Goal: Contribute content: Add original content to the website for others to see

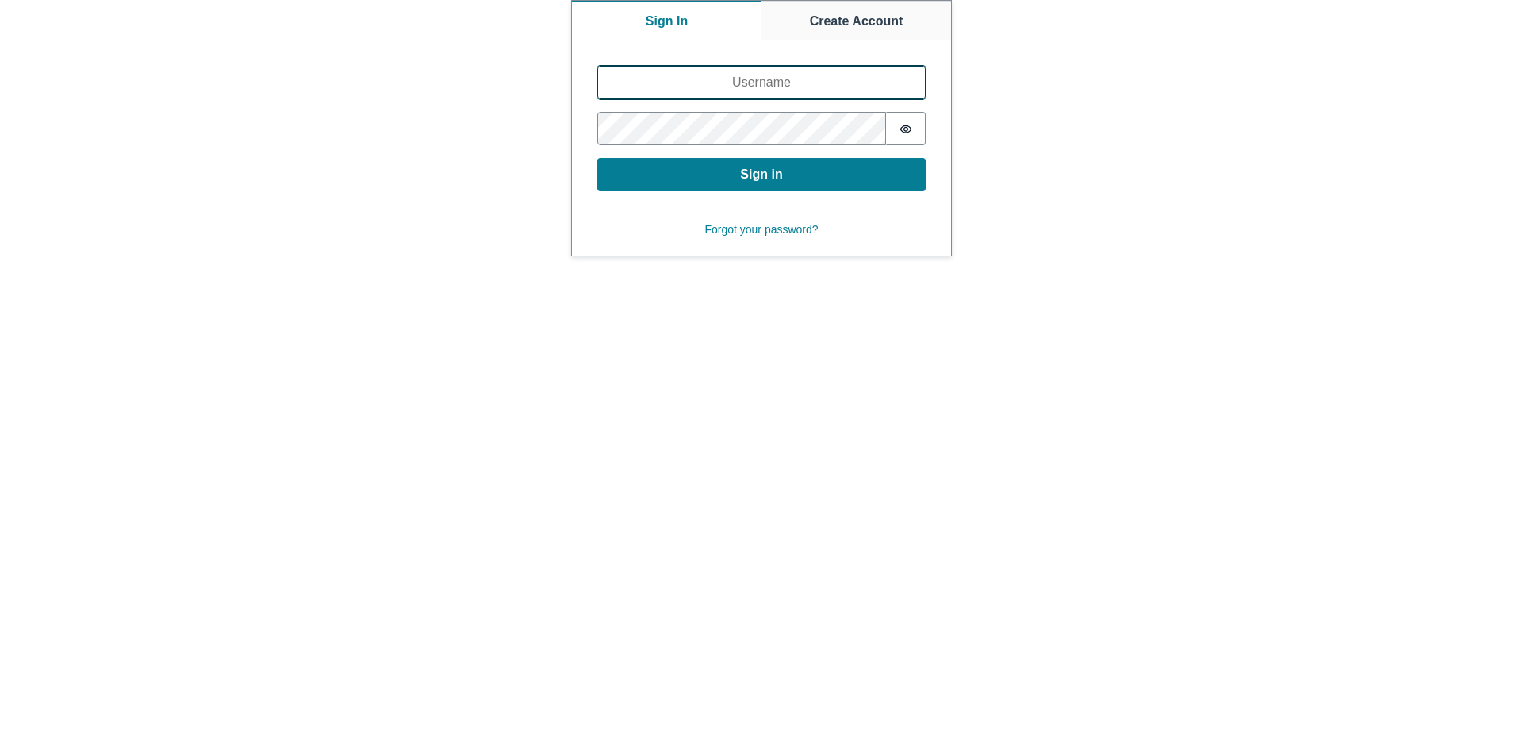
click at [731, 83] on input "Username" at bounding box center [761, 82] width 328 height 33
type input "doobneek"
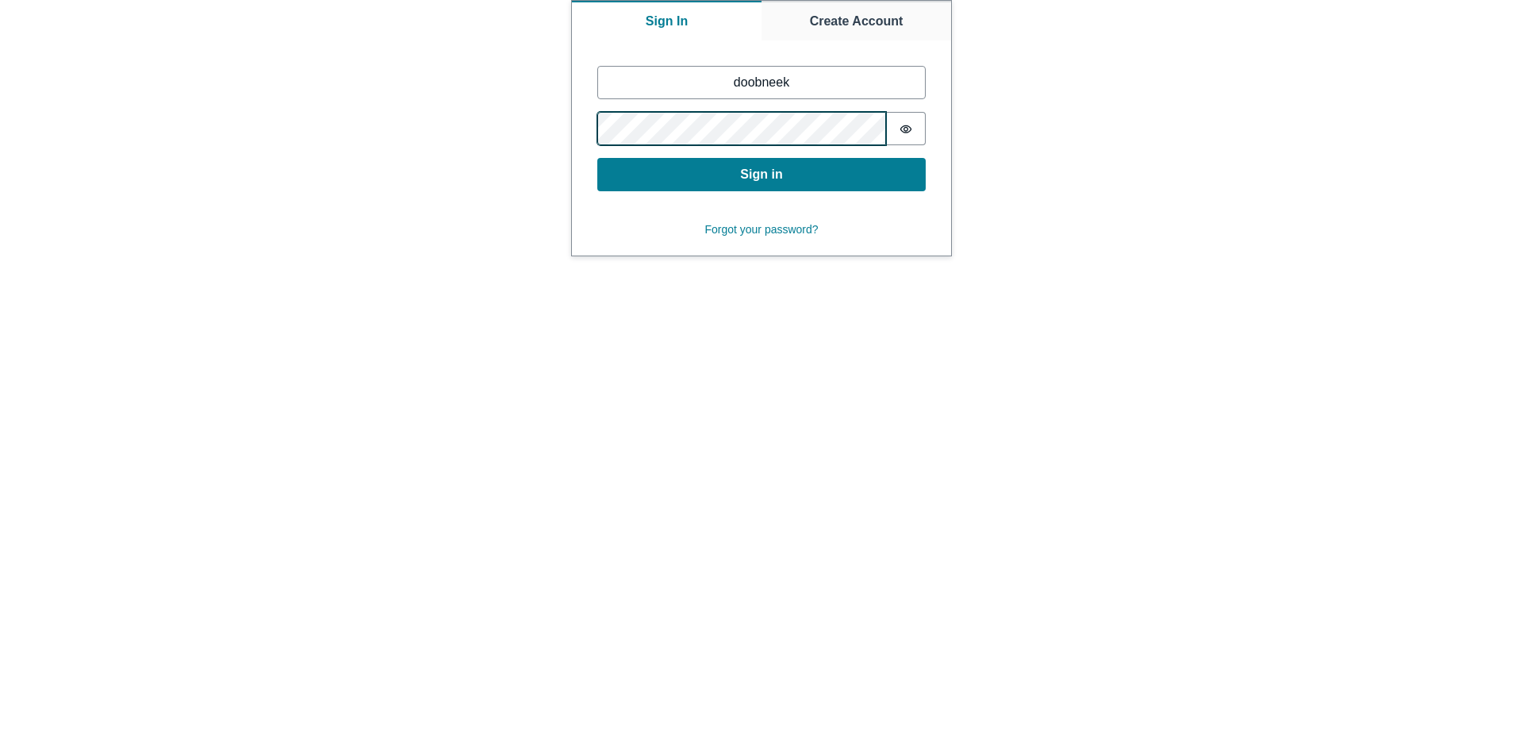
click at [597, 158] on button "Sign in" at bounding box center [761, 174] width 328 height 33
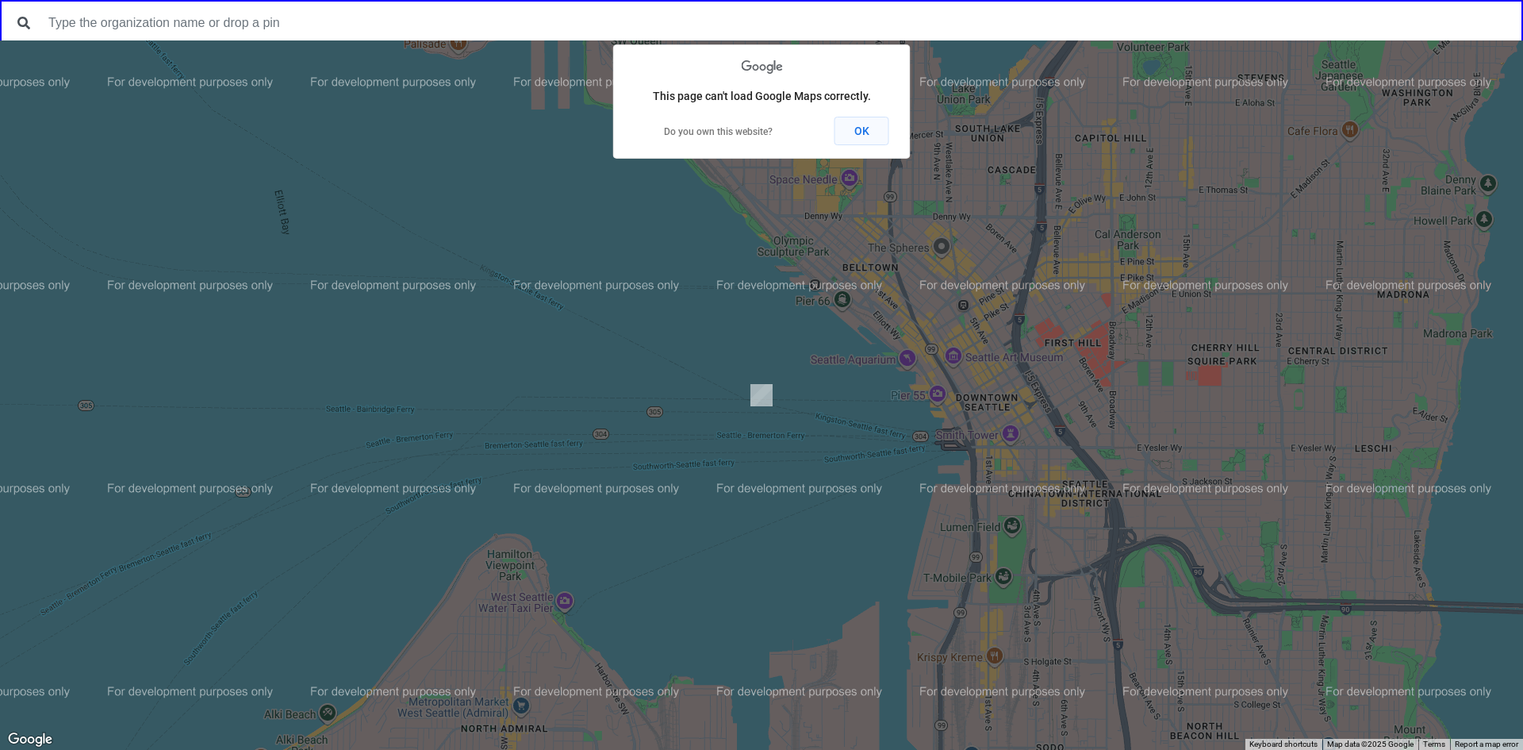
click at [865, 139] on button "OK" at bounding box center [862, 131] width 55 height 29
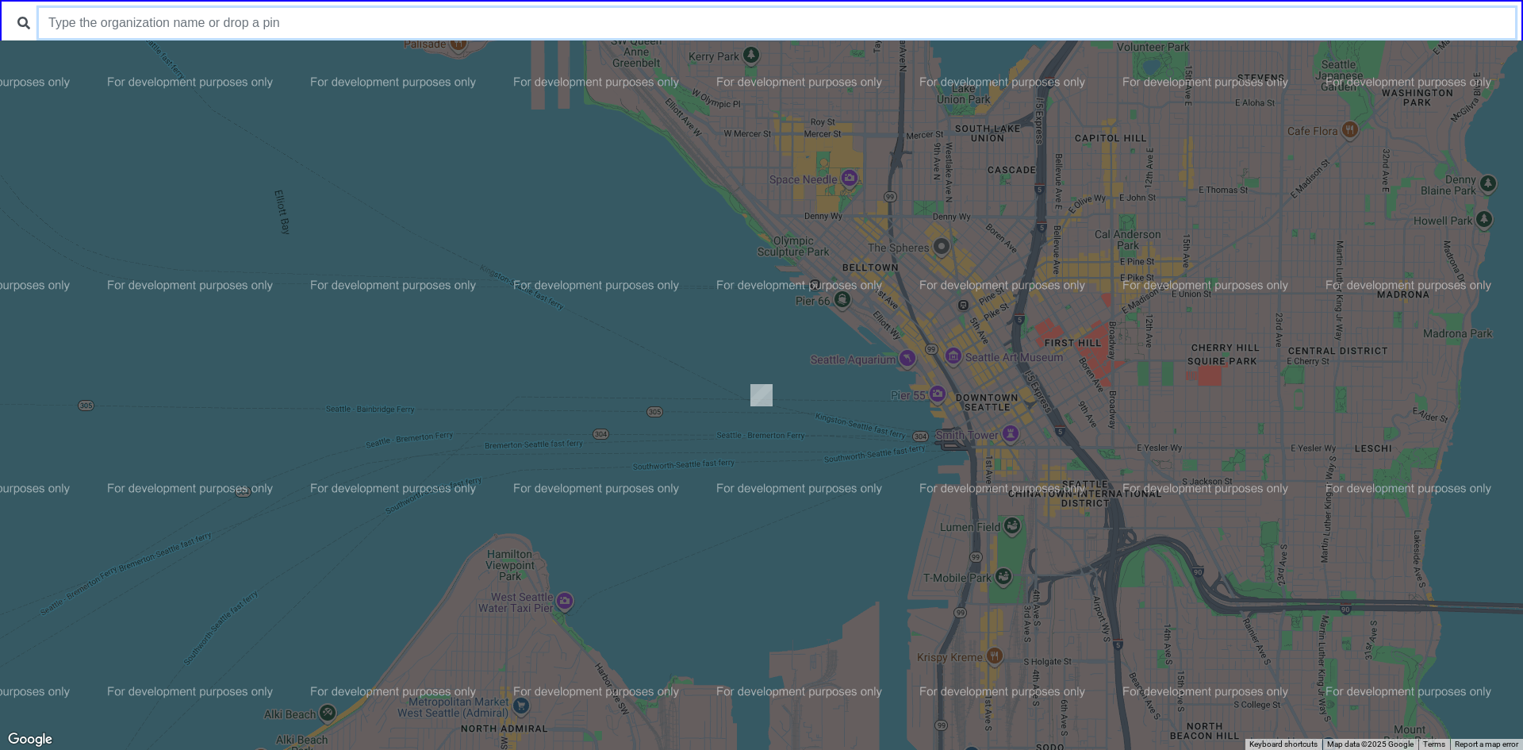
click at [730, 33] on input "text" at bounding box center [777, 23] width 1476 height 30
type input "ali forney"
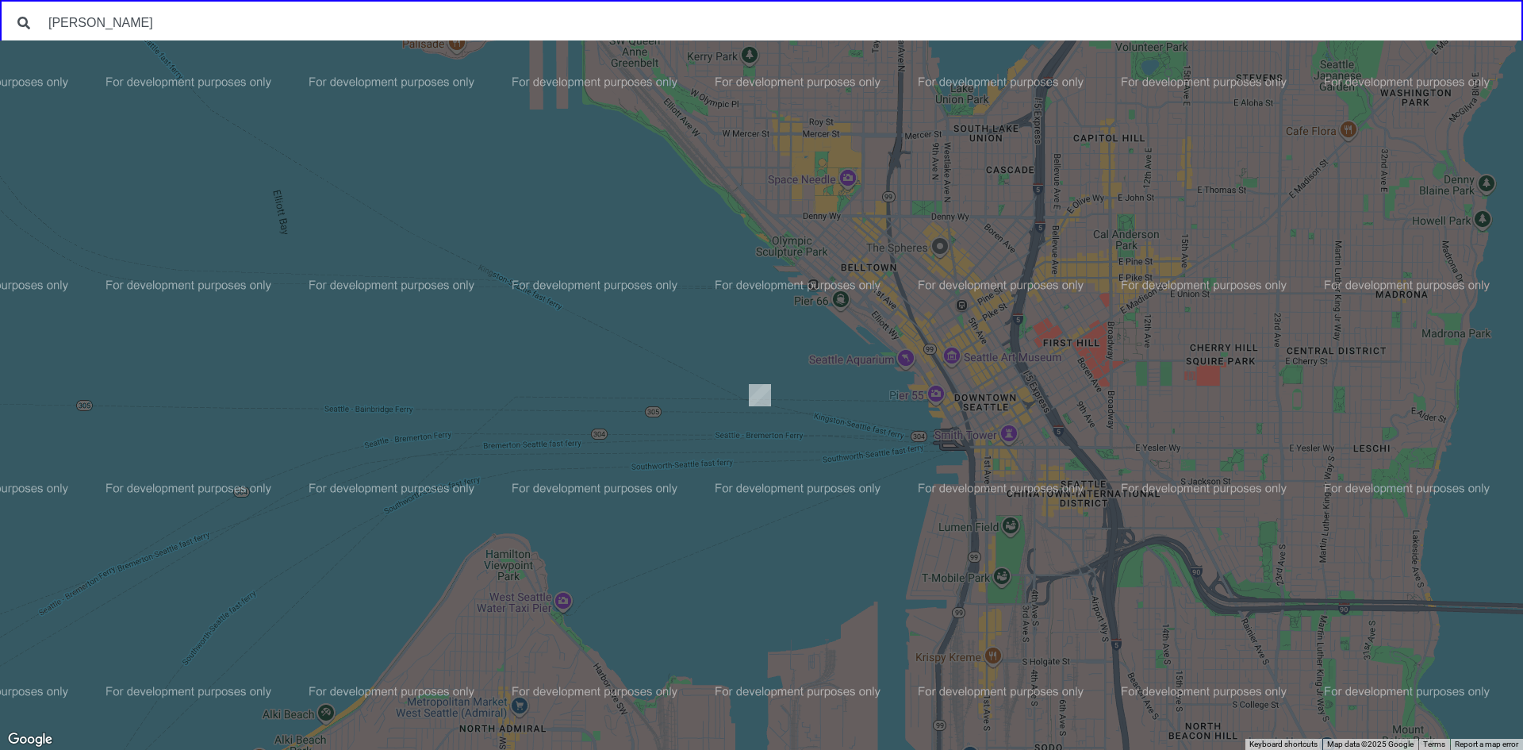
drag, startPoint x: 1034, startPoint y: 290, endPoint x: 669, endPoint y: 251, distance: 367.1
click at [764, 267] on div at bounding box center [761, 394] width 1523 height 709
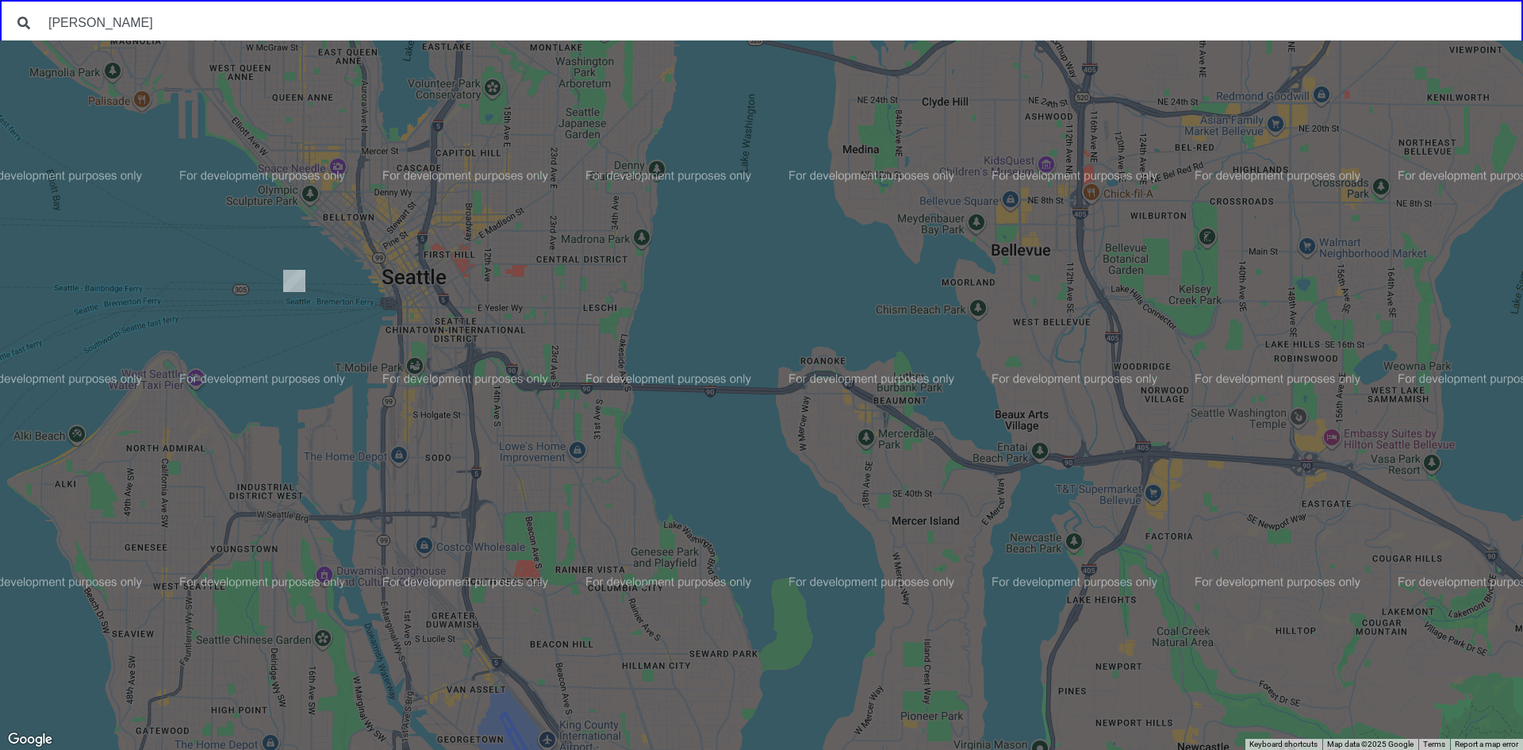
click at [569, 295] on div at bounding box center [761, 394] width 1523 height 709
click at [569, 294] on div at bounding box center [761, 394] width 1523 height 709
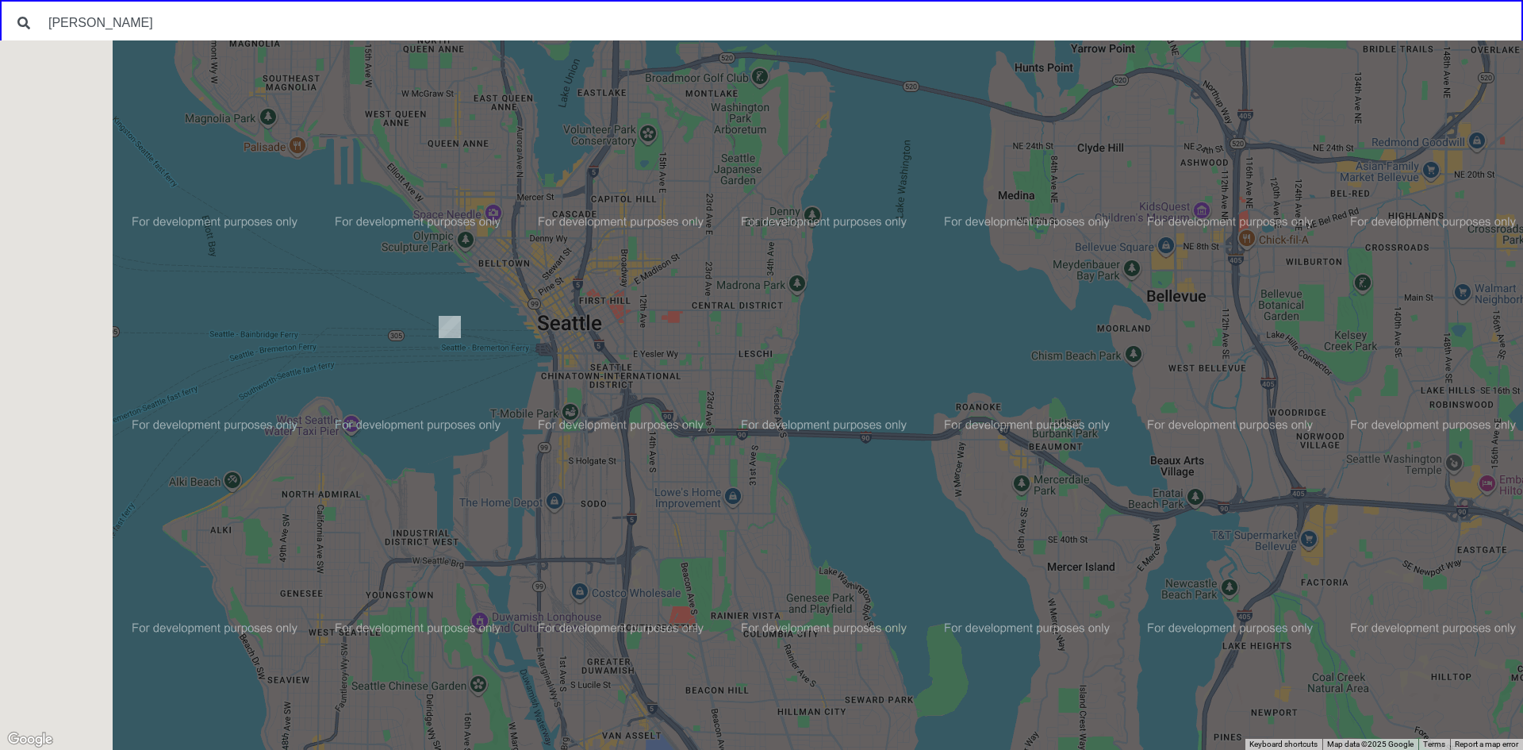
drag, startPoint x: 494, startPoint y: 254, endPoint x: 707, endPoint y: 305, distance: 218.6
click at [683, 305] on div at bounding box center [761, 394] width 1523 height 709
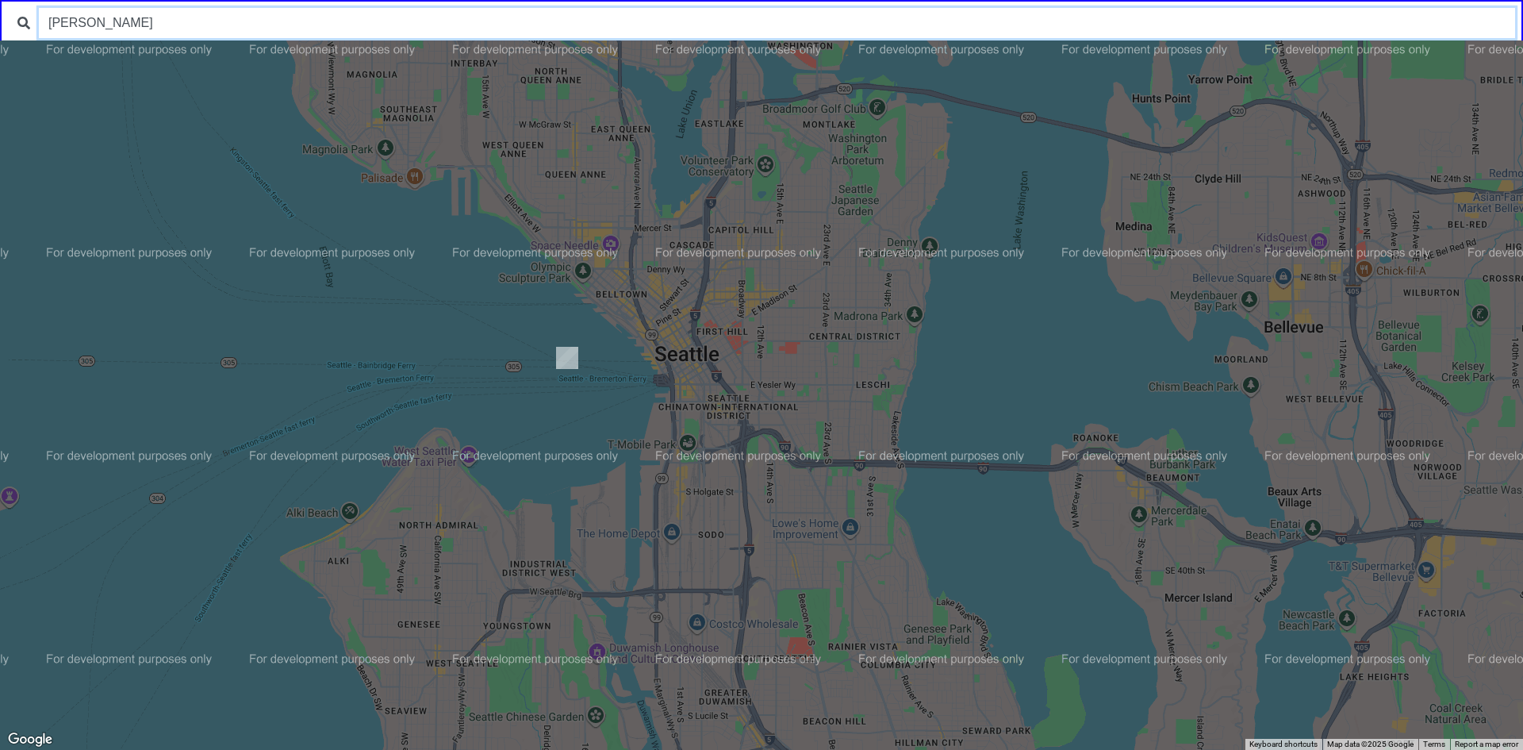
click at [224, 22] on input "ali forney" at bounding box center [777, 23] width 1476 height 30
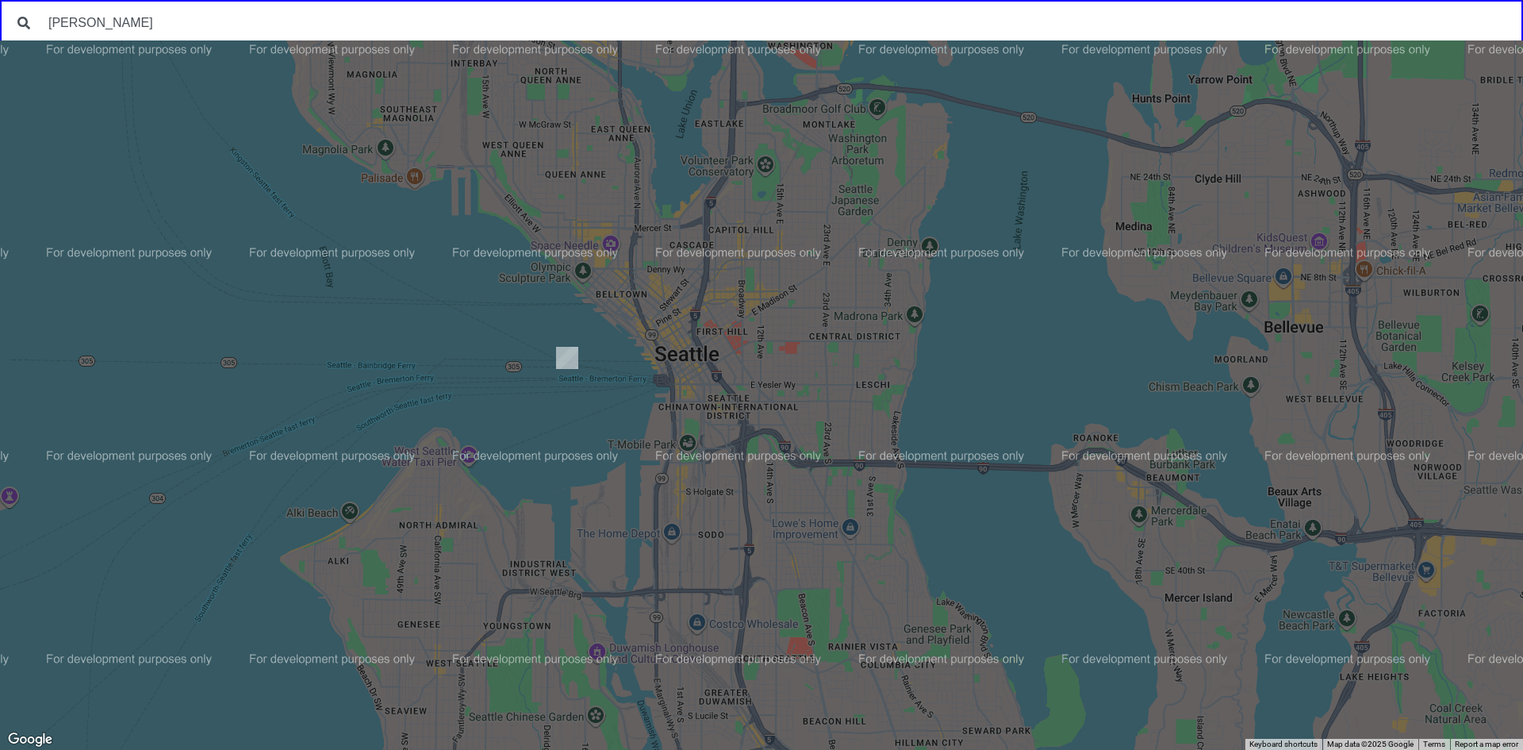
click at [966, 342] on div at bounding box center [761, 394] width 1523 height 709
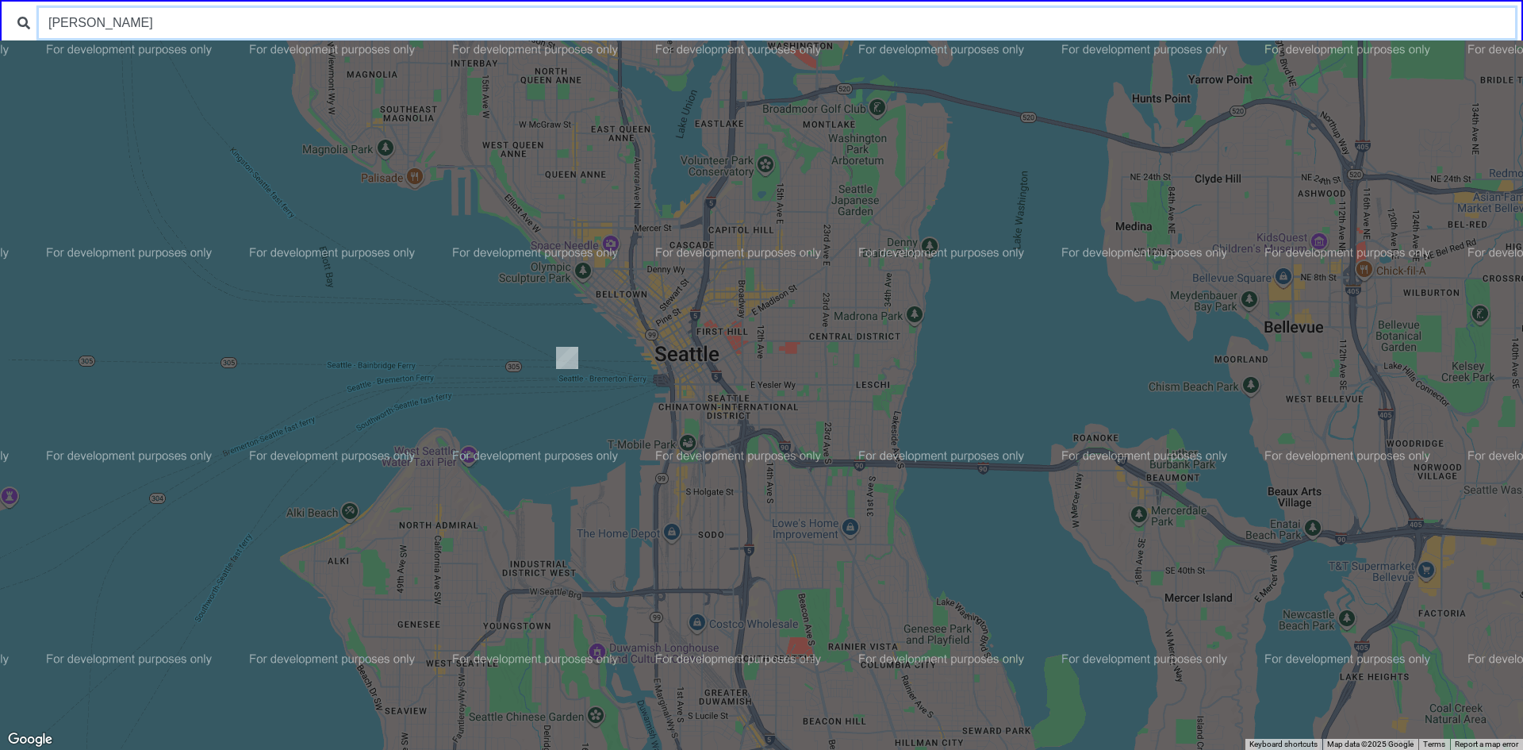
click at [186, 28] on input "ali forney" at bounding box center [777, 23] width 1476 height 30
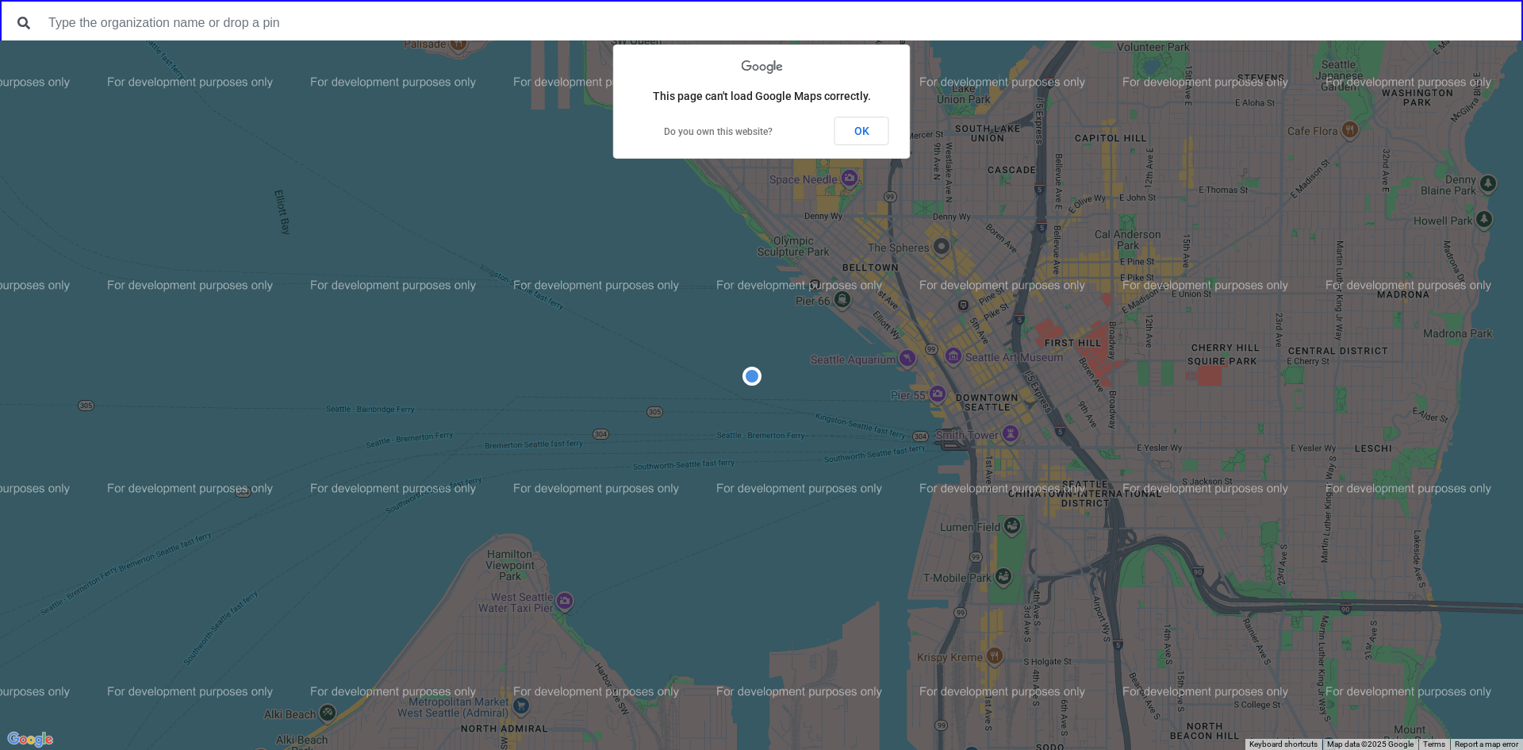
click at [868, 148] on div "This page can't load Google Maps correctly. Do you own this website? OK" at bounding box center [762, 101] width 298 height 114
click at [751, 135] on link "Do you own this website?" at bounding box center [718, 131] width 109 height 11
drag, startPoint x: 1054, startPoint y: 371, endPoint x: 866, endPoint y: 353, distance: 188.1
click at [877, 355] on div "To activate drag with keyboard, press Alt + Enter. Once in keyboard drag state,…" at bounding box center [761, 394] width 1523 height 709
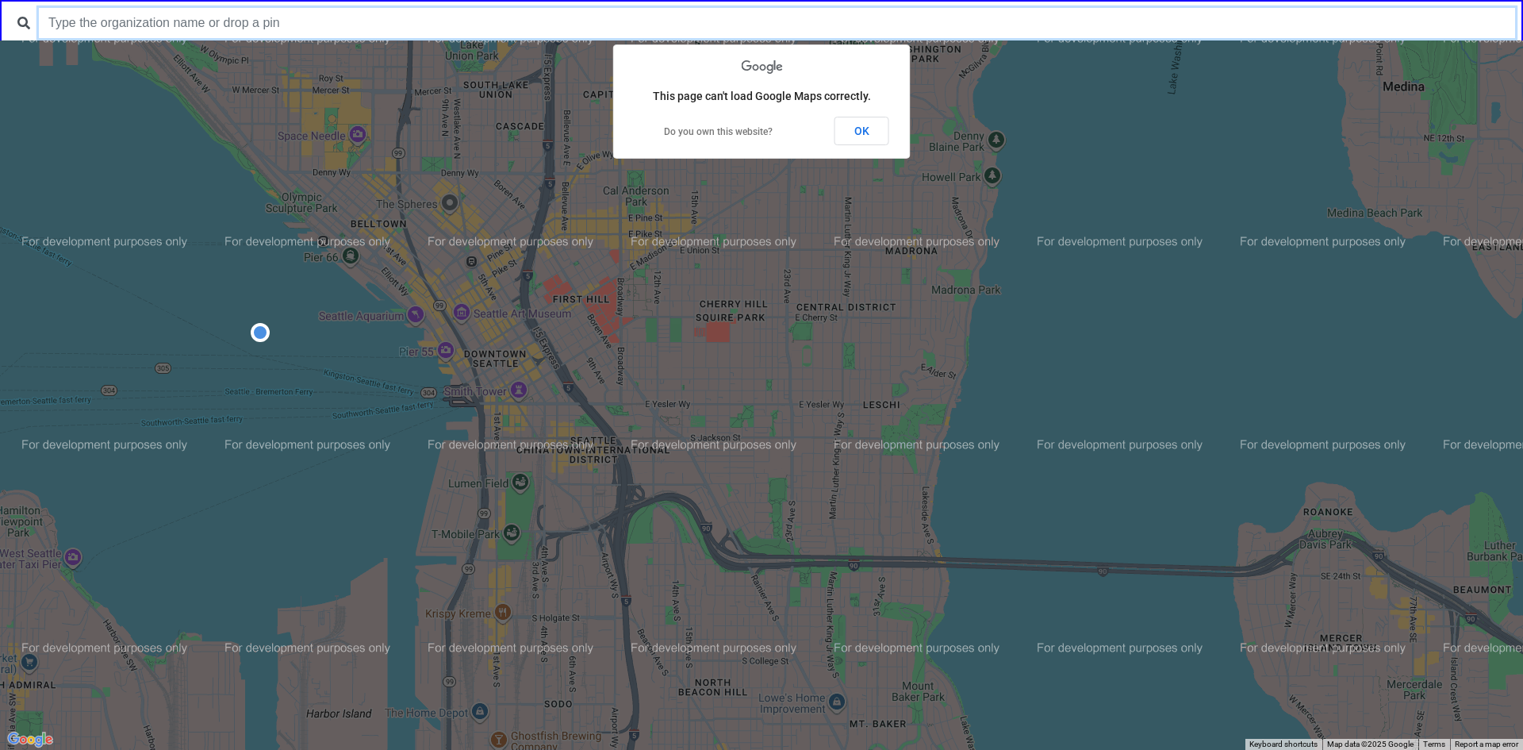
click at [501, 36] on input "text" at bounding box center [777, 23] width 1476 height 30
type input "ali"
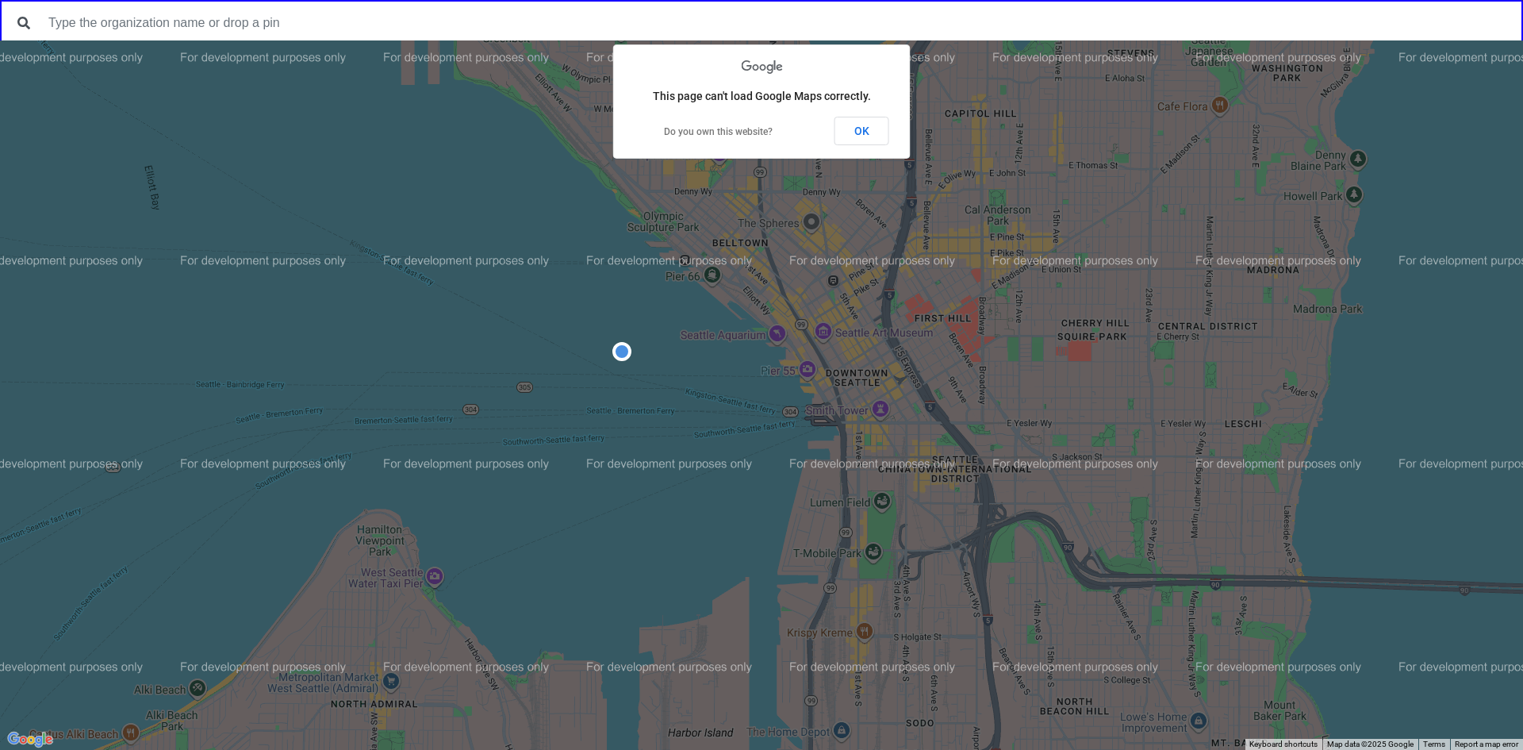
drag, startPoint x: 1111, startPoint y: 470, endPoint x: 870, endPoint y: 431, distance: 243.6
click at [920, 439] on div "To activate drag with keyboard, press Alt + Enter. Once in keyboard drag state,…" at bounding box center [761, 394] width 1523 height 709
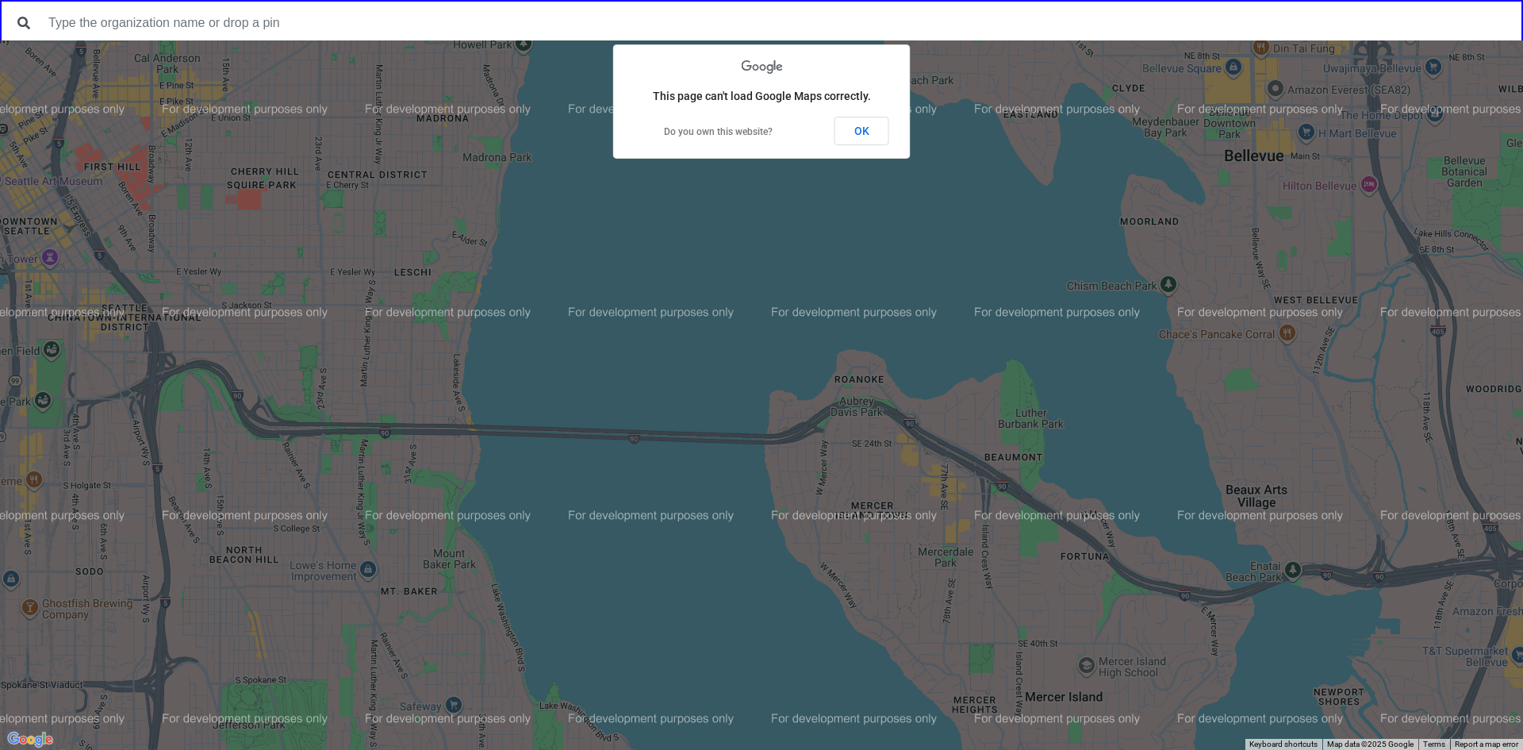
click at [590, 448] on div "To activate drag with keyboard, press Alt + Enter. Once in keyboard drag state,…" at bounding box center [761, 394] width 1523 height 709
click at [423, 474] on div "To activate drag with keyboard, press Alt + Enter. Once in keyboard drag state,…" at bounding box center [761, 394] width 1523 height 709
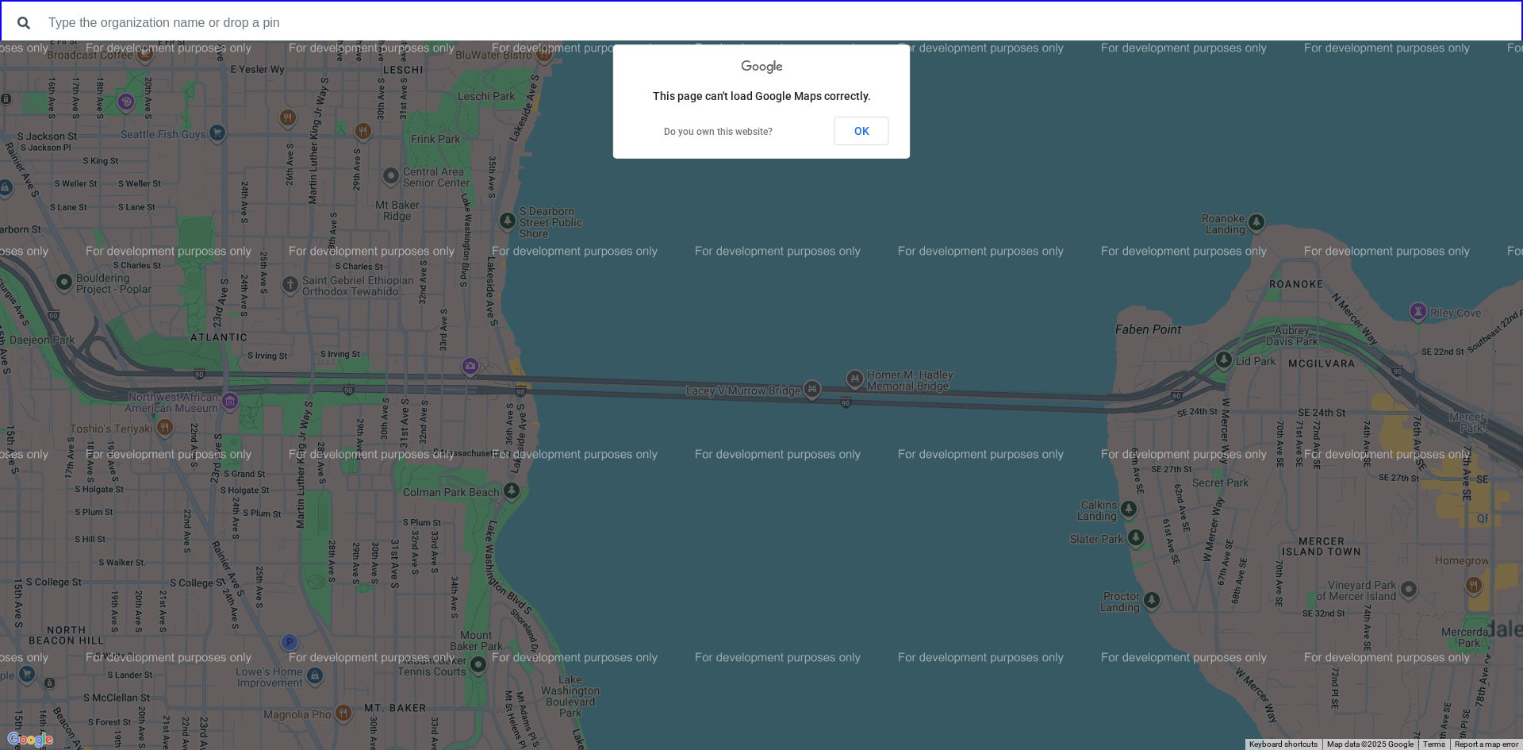
click at [344, 255] on div "To activate drag with keyboard, press Alt + Enter. Once in keyboard drag state,…" at bounding box center [761, 394] width 1523 height 709
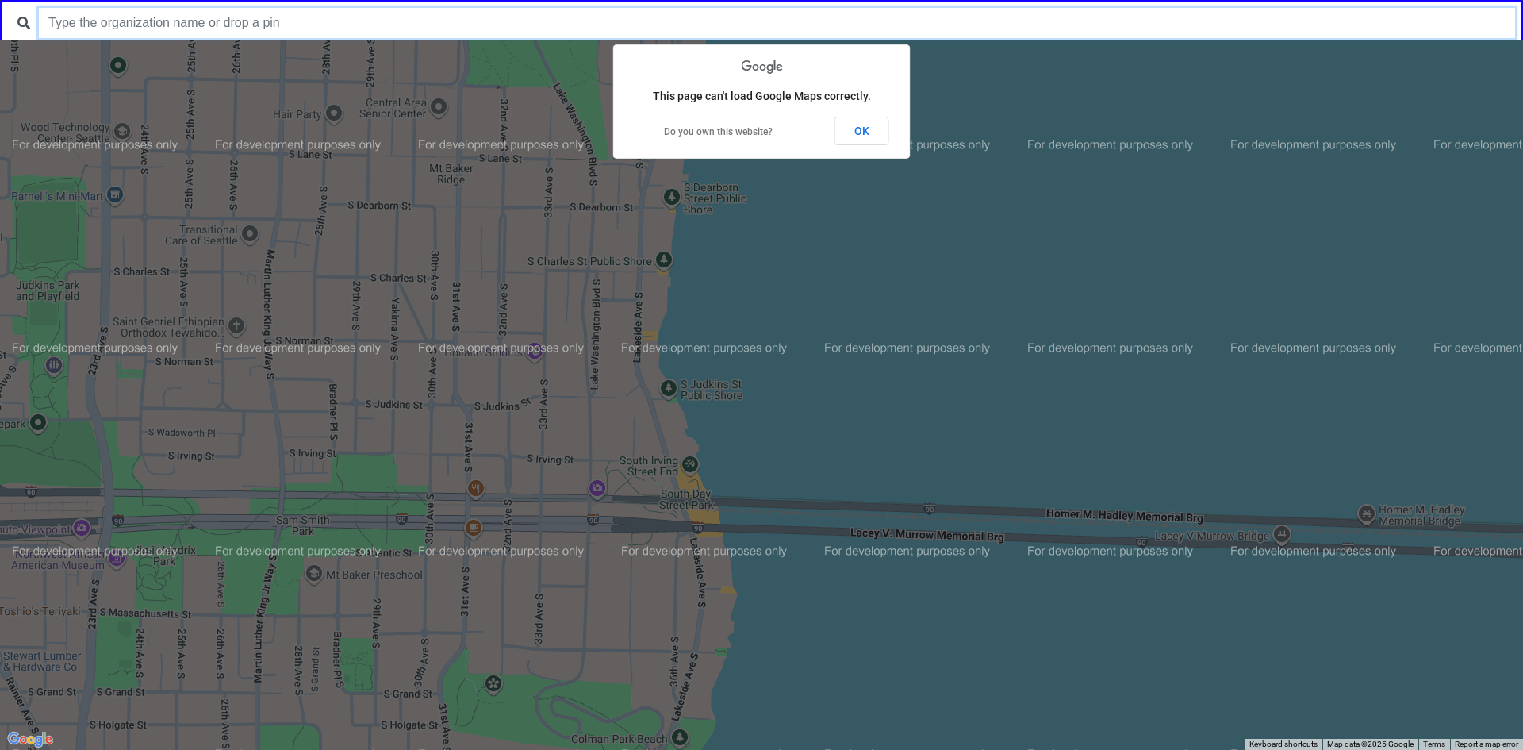
click at [244, 31] on input "text" at bounding box center [777, 23] width 1476 height 30
type input "ali"
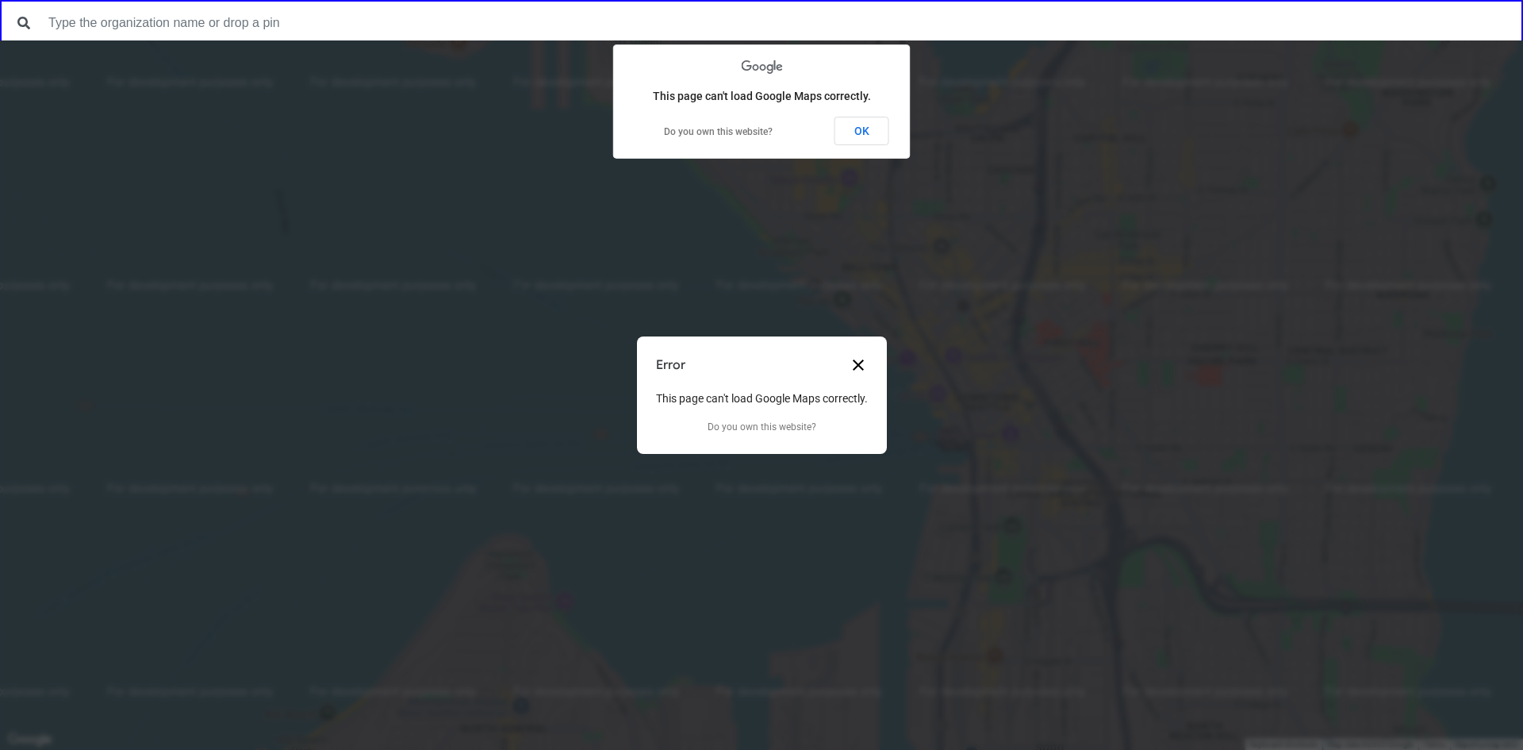
click at [862, 358] on button "Close dialog" at bounding box center [858, 364] width 19 height 19
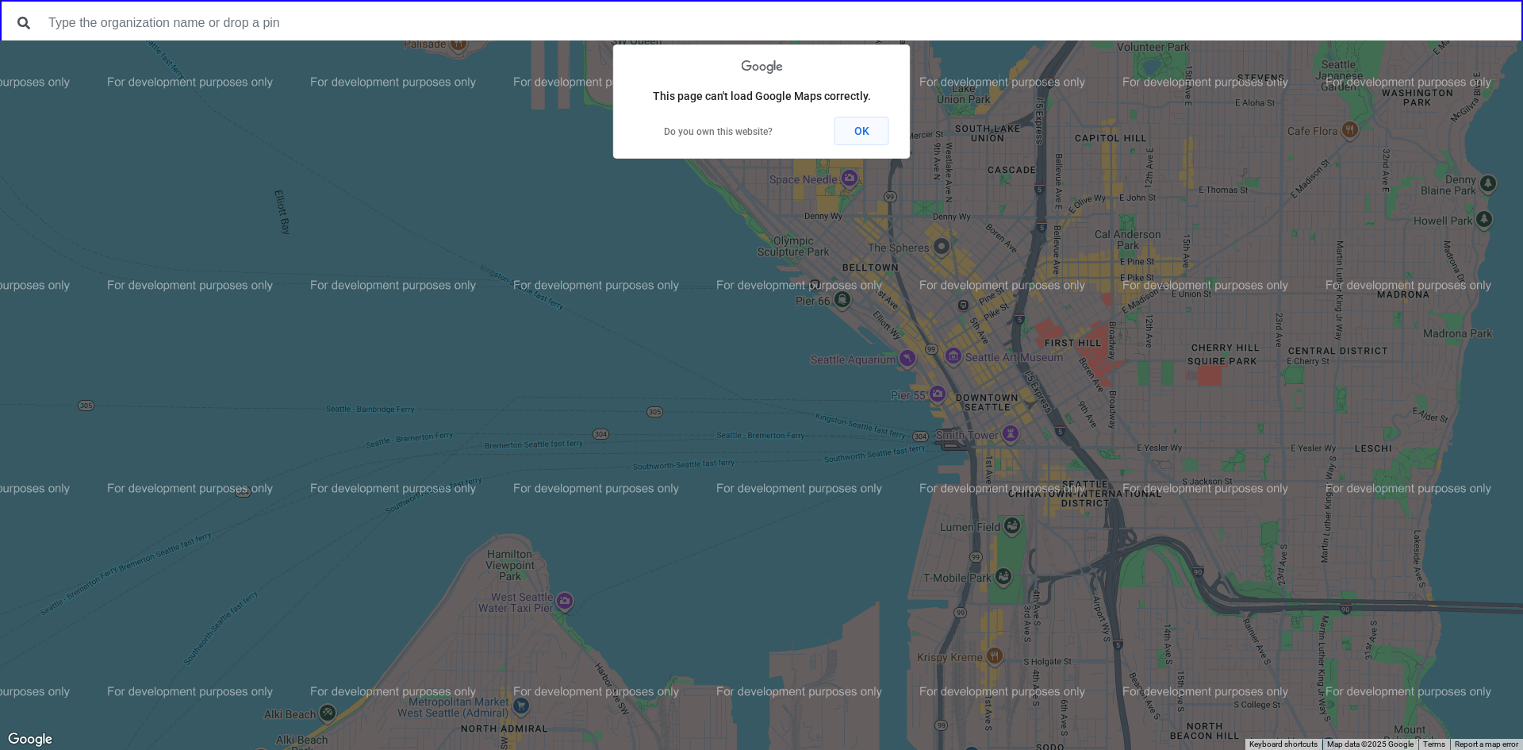
click at [860, 132] on button "OK" at bounding box center [862, 131] width 55 height 29
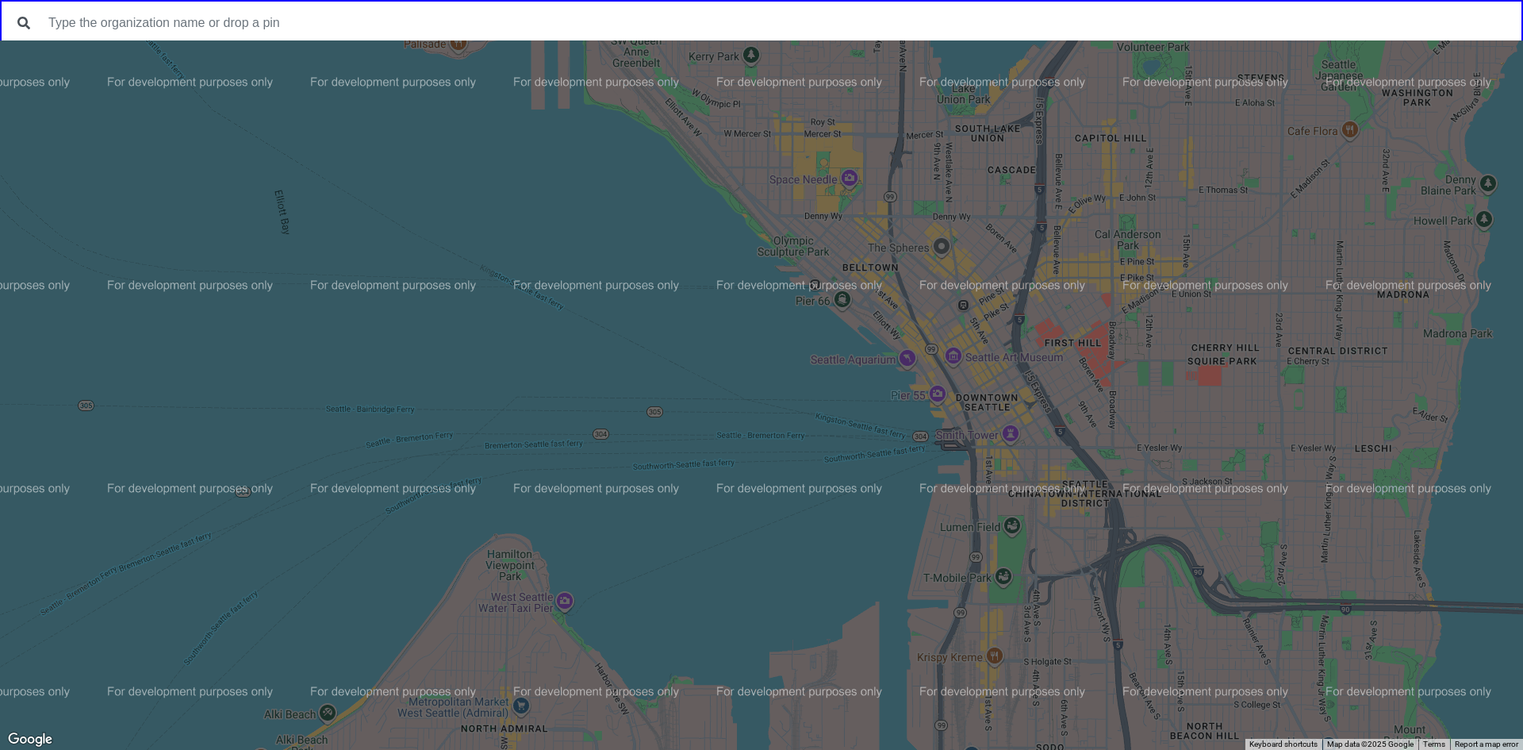
click at [952, 278] on div at bounding box center [761, 394] width 1523 height 709
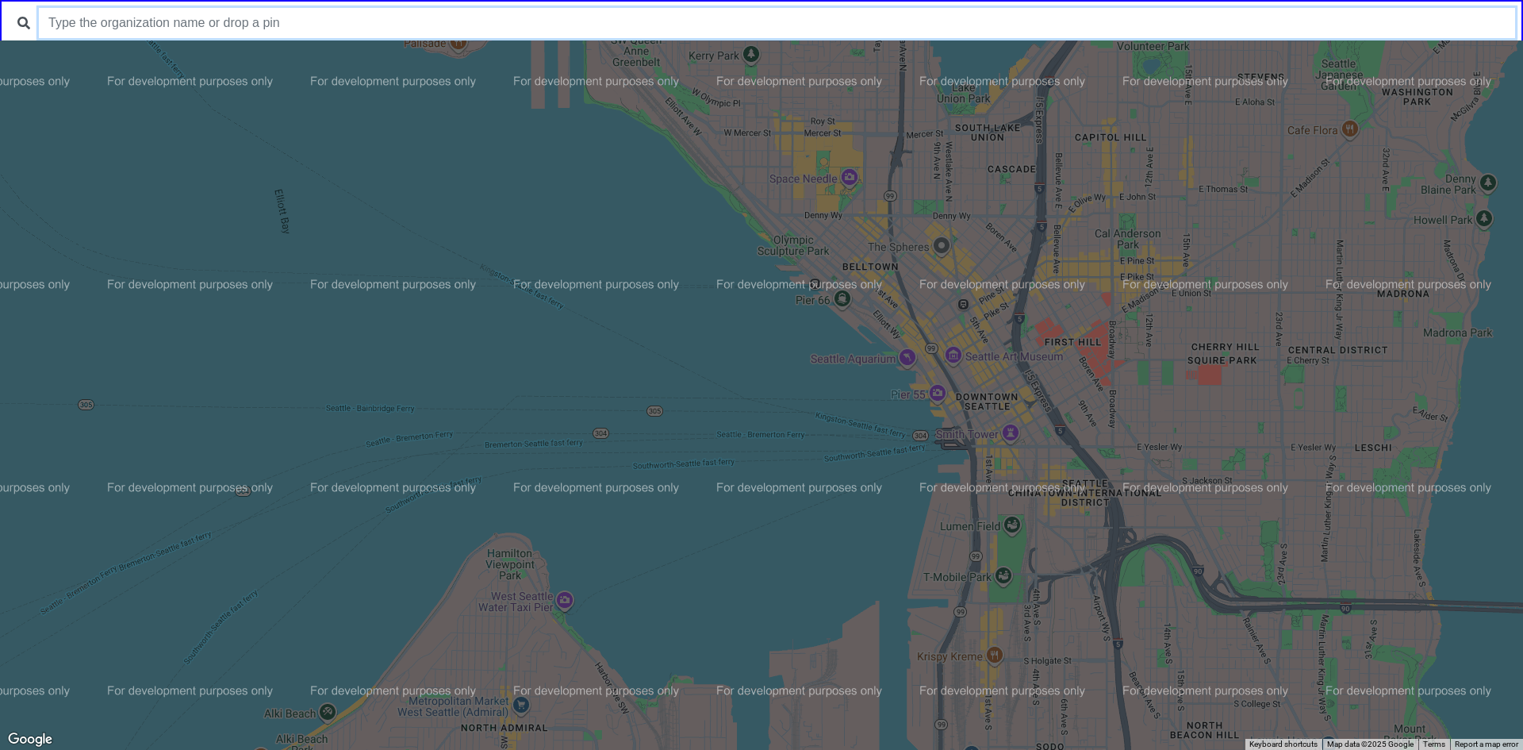
click at [377, 35] on input "text" at bounding box center [777, 23] width 1476 height 30
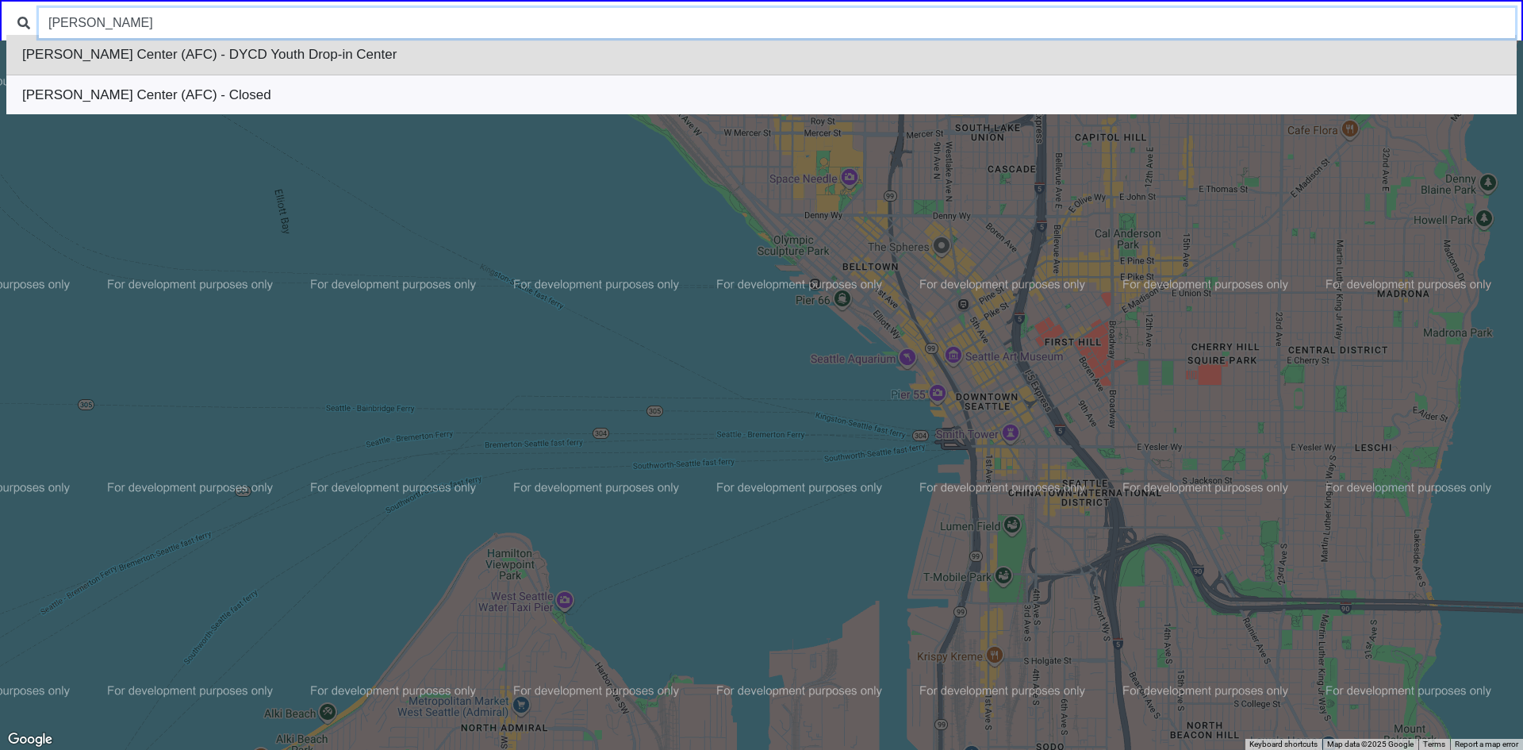
type input "ali f"
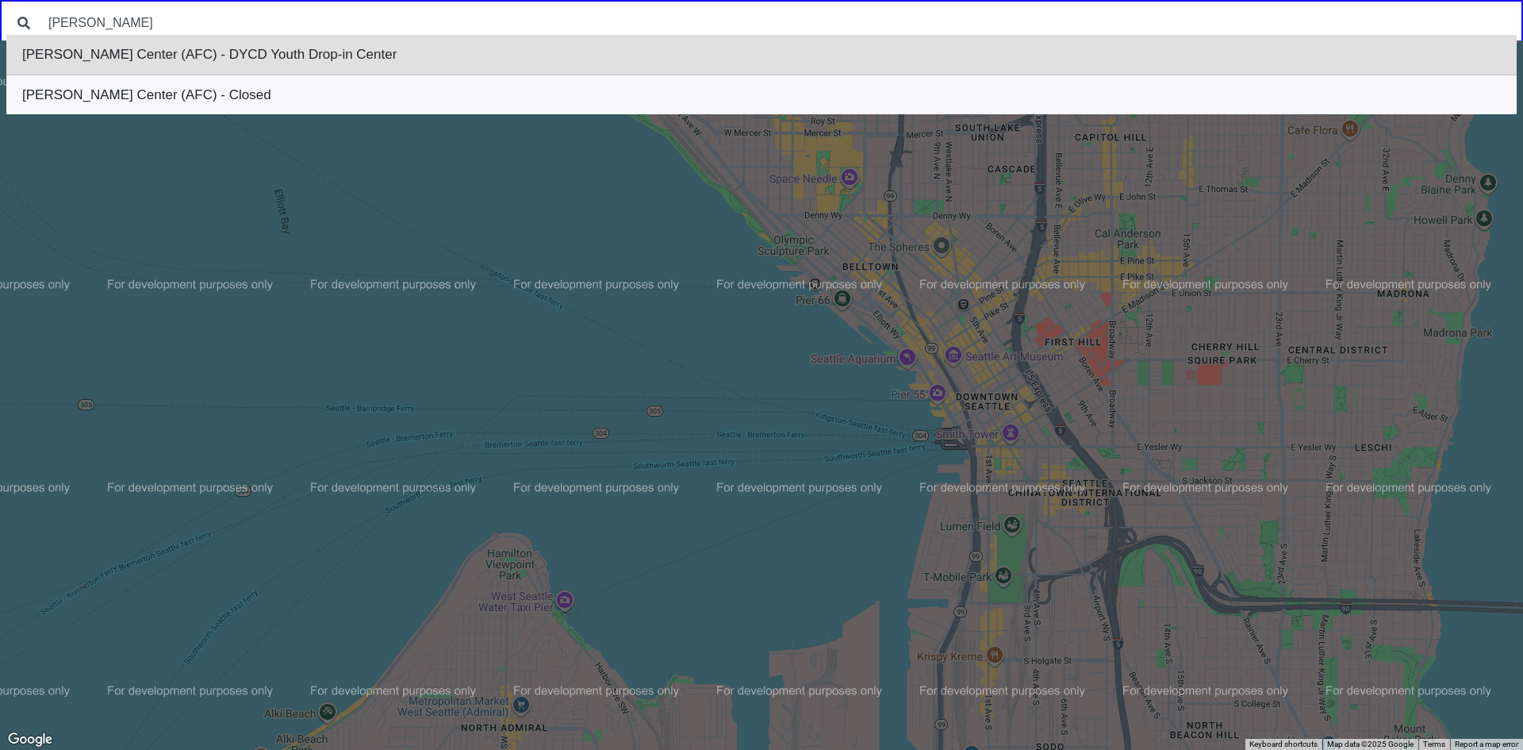
click at [305, 49] on li "Ali Forney Center (AFC) - DYCD Youth Drop-in Center" at bounding box center [761, 55] width 1511 height 40
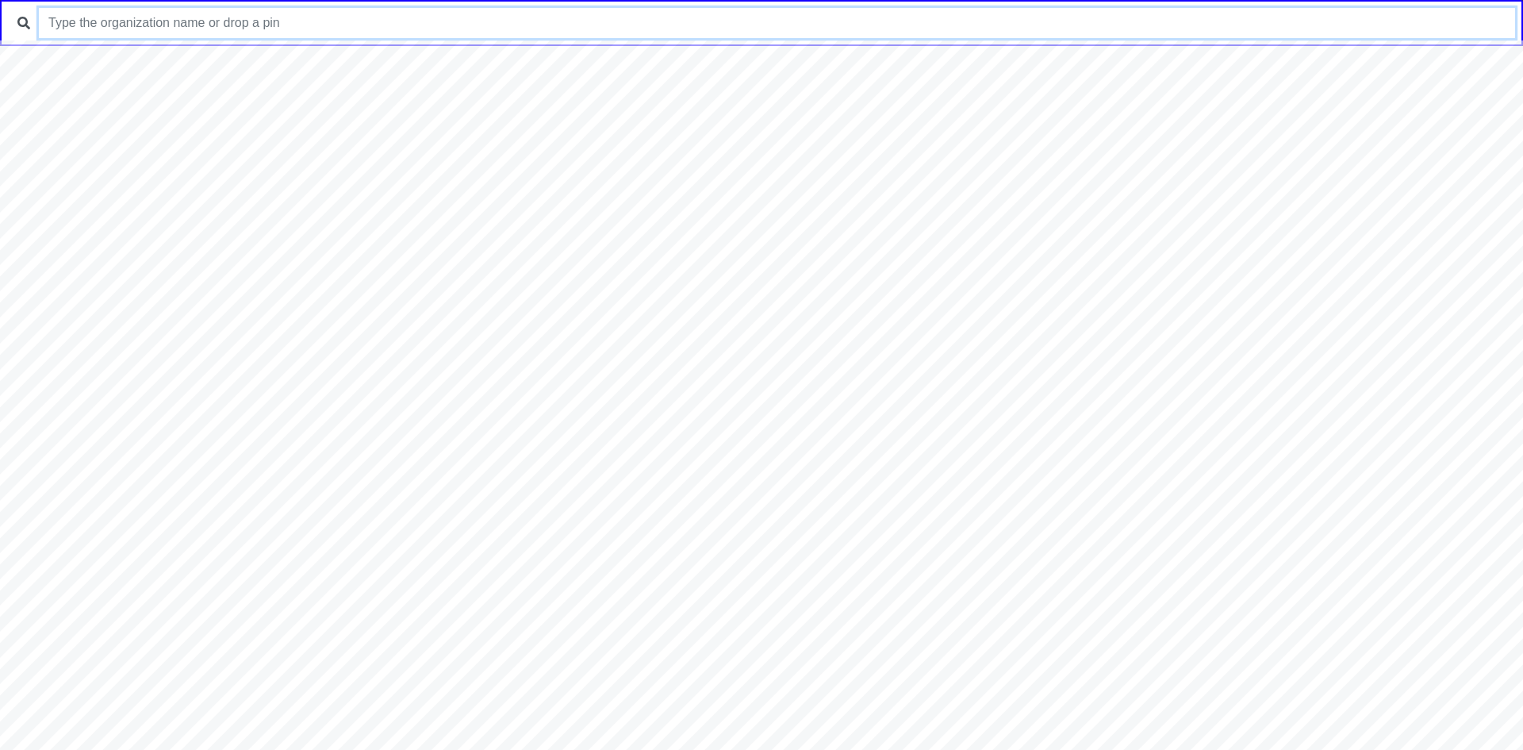
click at [359, 30] on input "text" at bounding box center [777, 23] width 1476 height 30
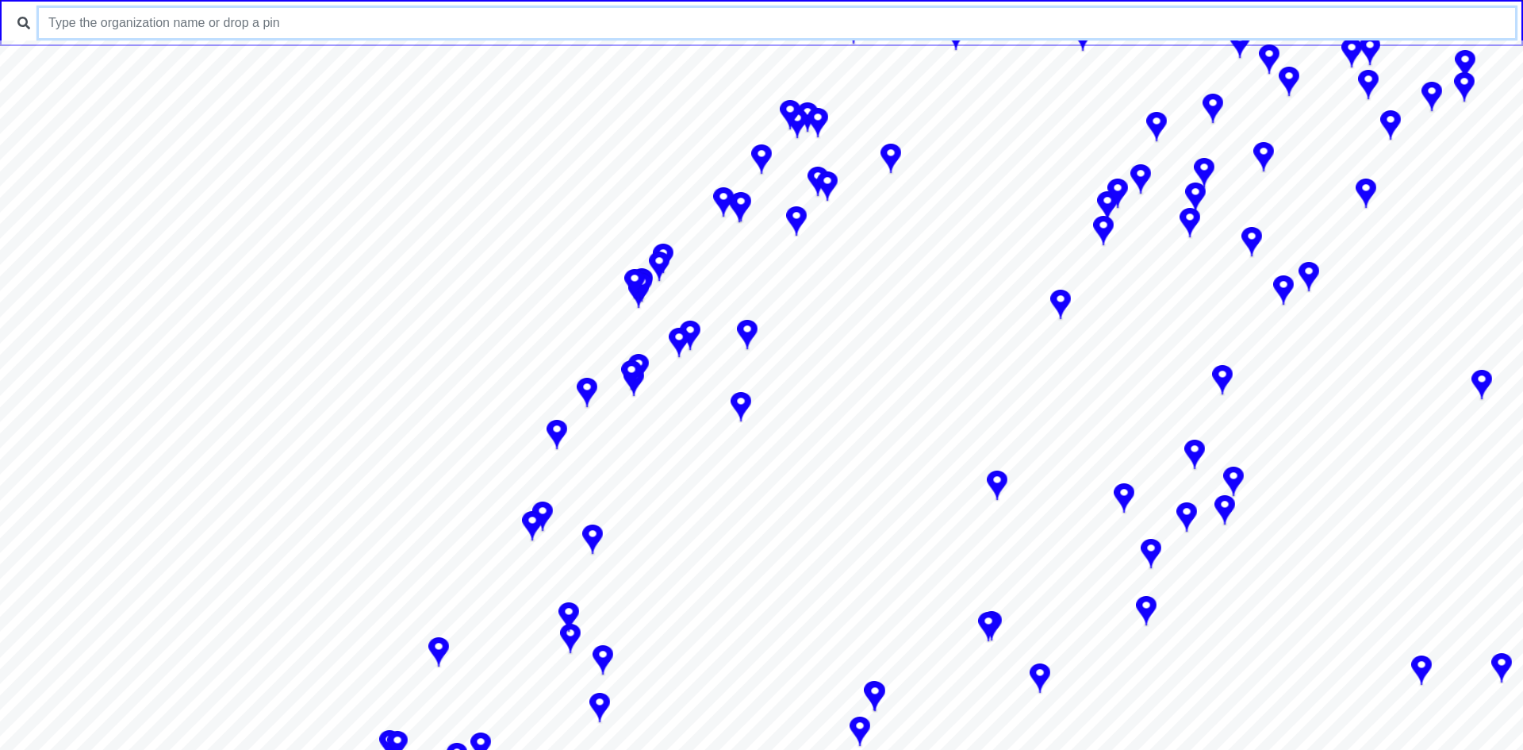
click at [741, 405] on img at bounding box center [741, 408] width 21 height 32
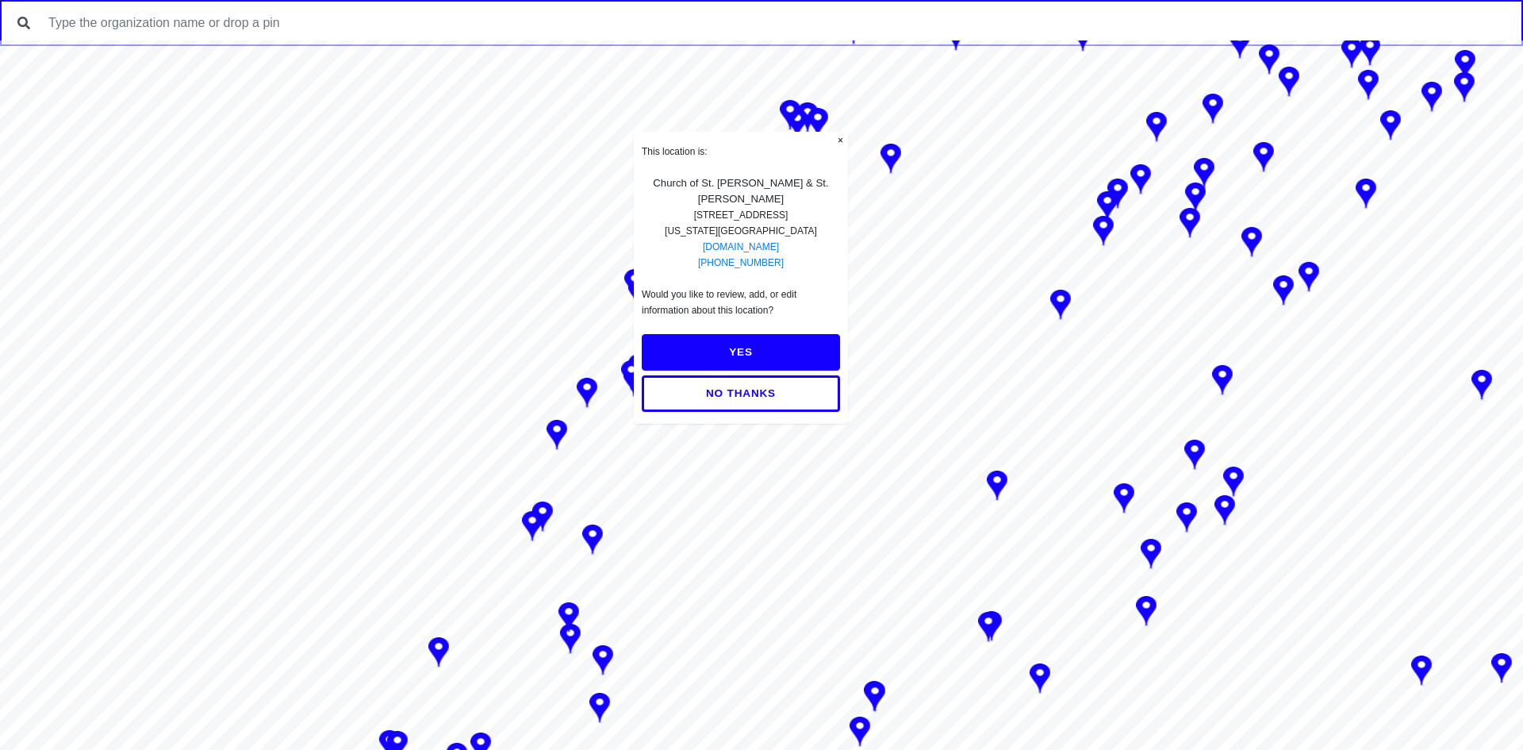
click at [761, 355] on button "YES" at bounding box center [741, 352] width 198 height 36
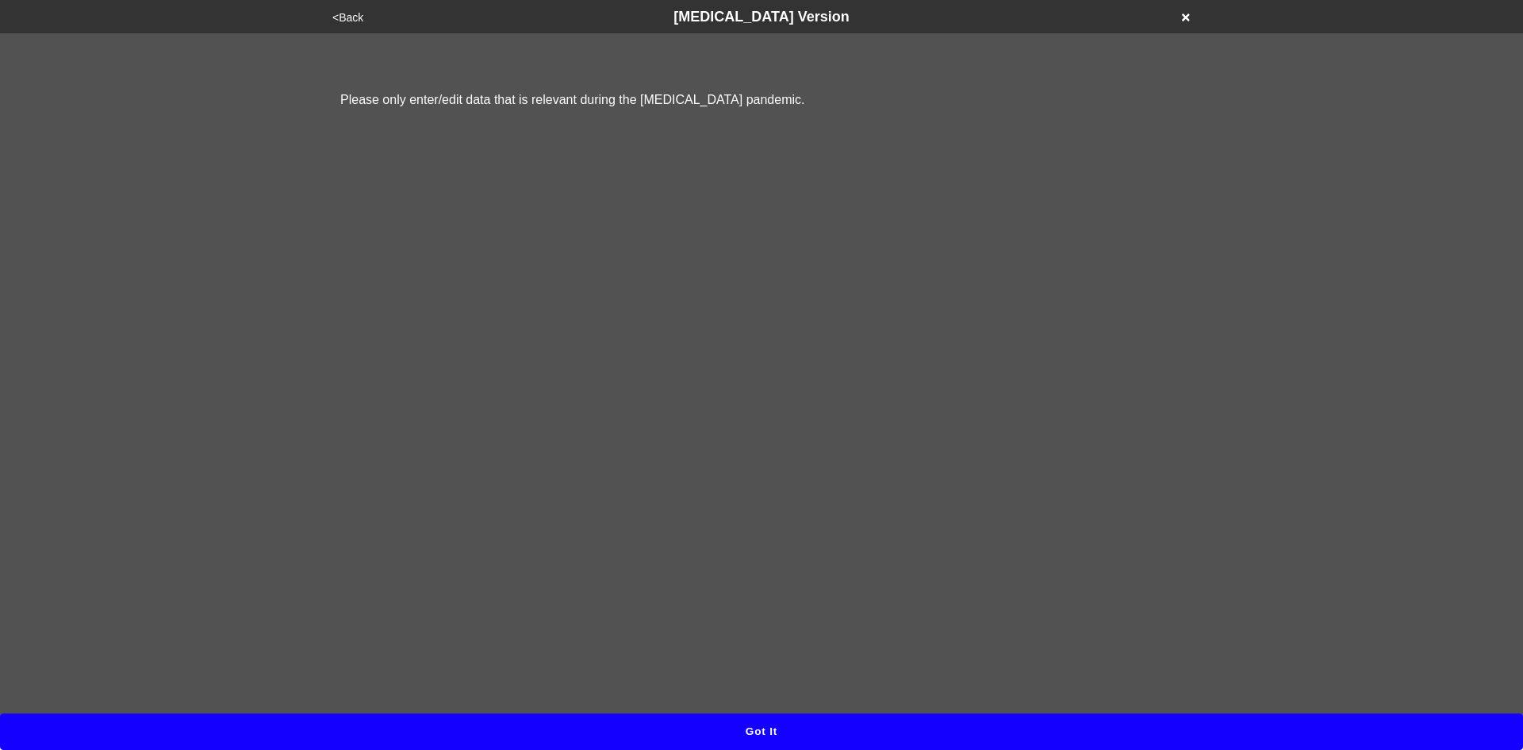
click at [766, 716] on button "Got it" at bounding box center [761, 731] width 1523 height 36
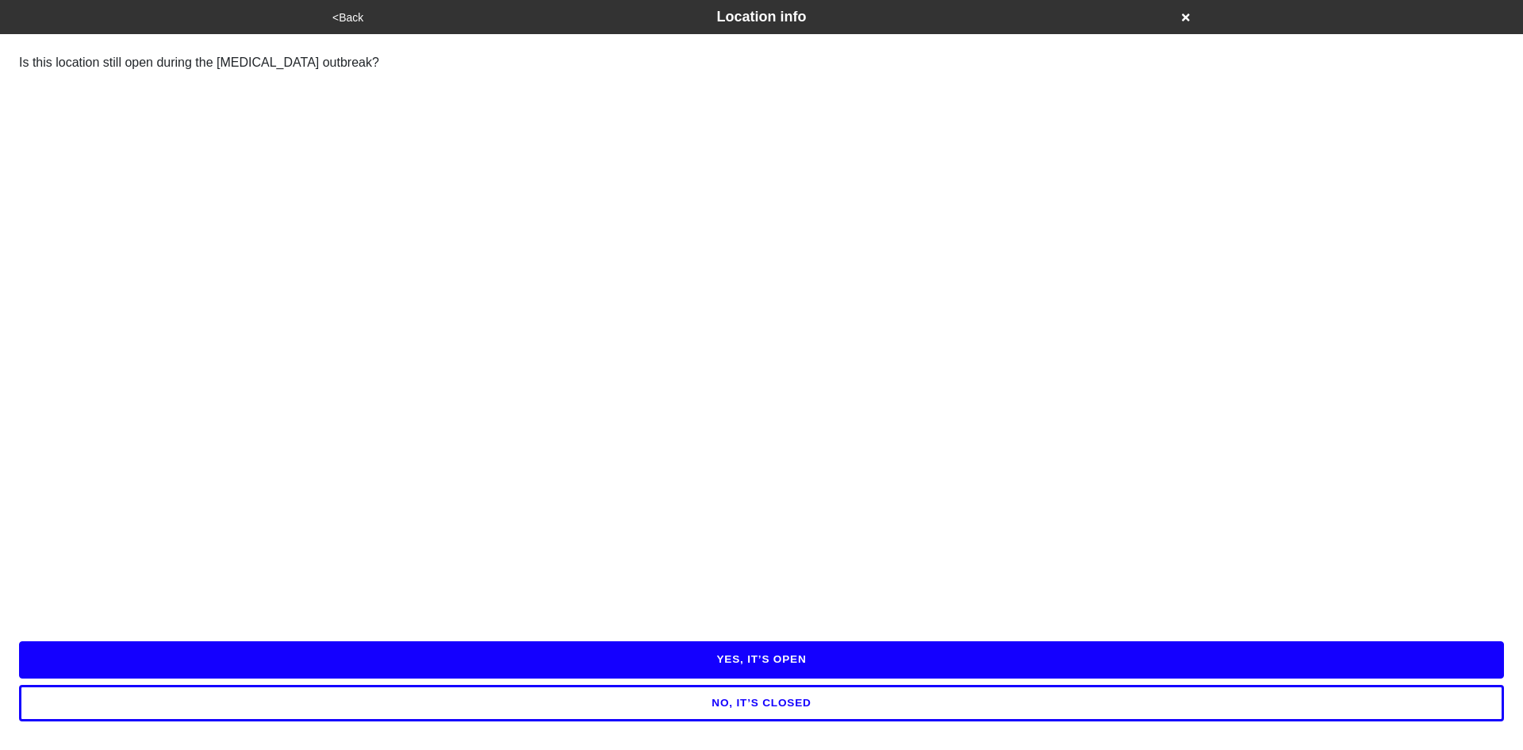
click at [759, 666] on button "YES, IT’S OPEN" at bounding box center [761, 659] width 1485 height 36
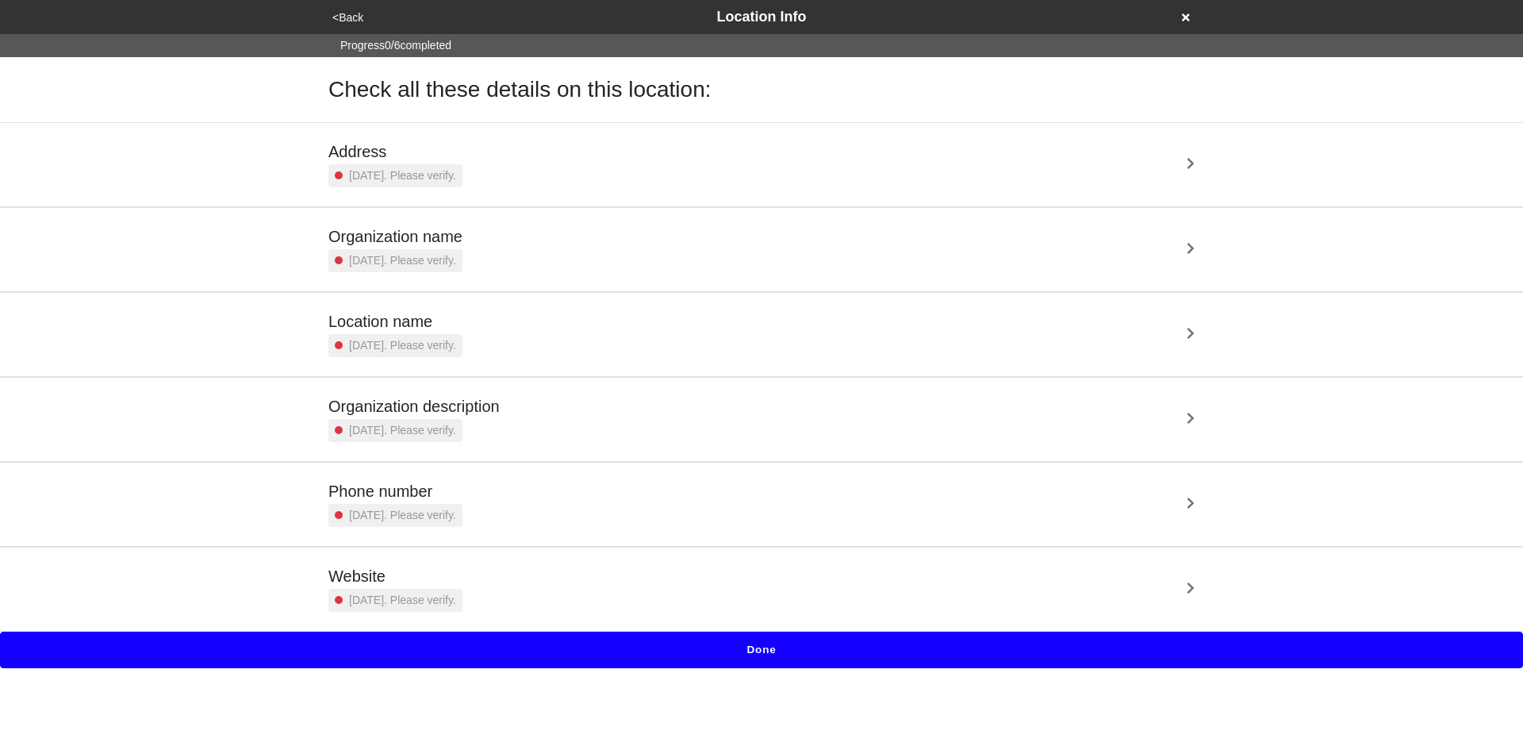
click at [454, 186] on div "[DATE]. Please verify." at bounding box center [395, 175] width 134 height 23
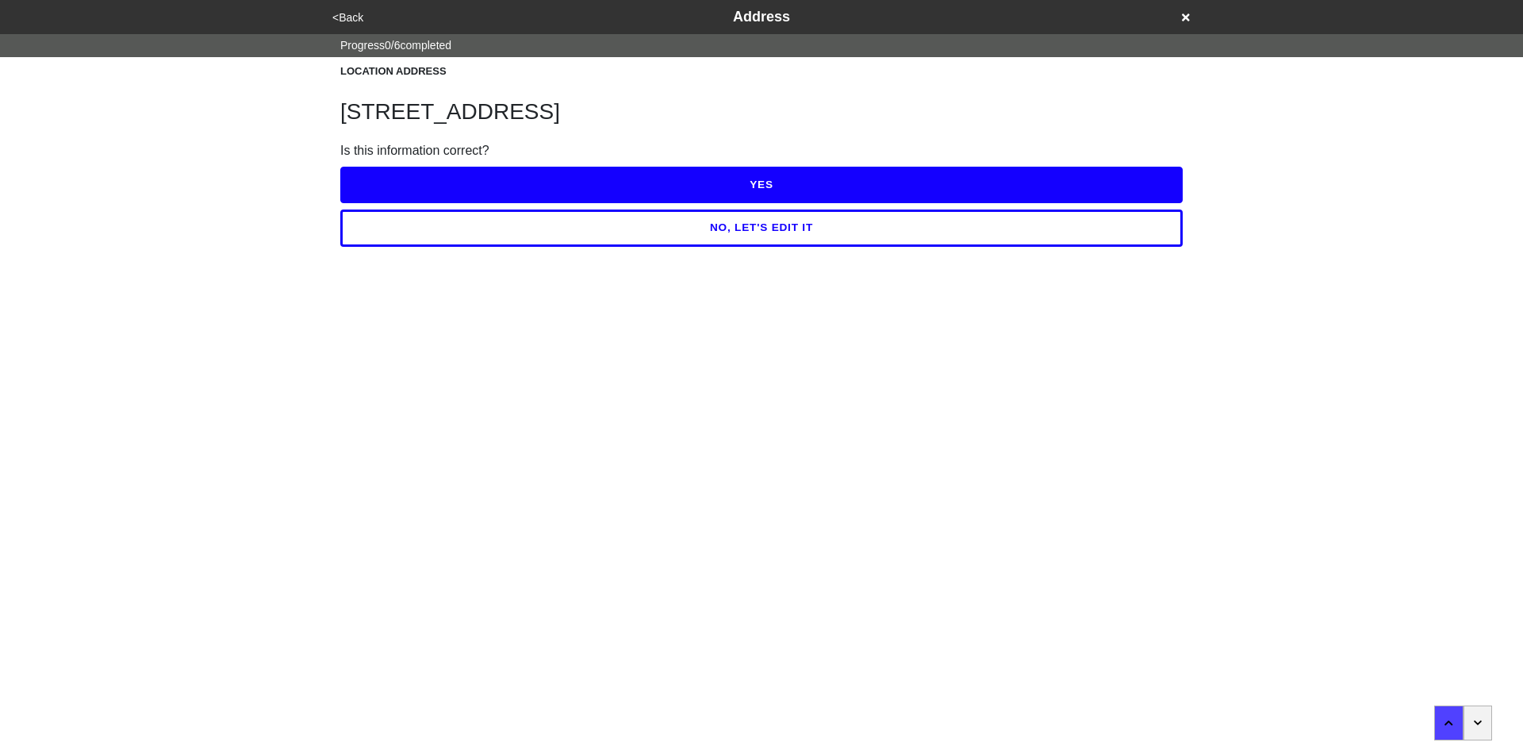
click at [463, 184] on button "YES" at bounding box center [761, 185] width 843 height 36
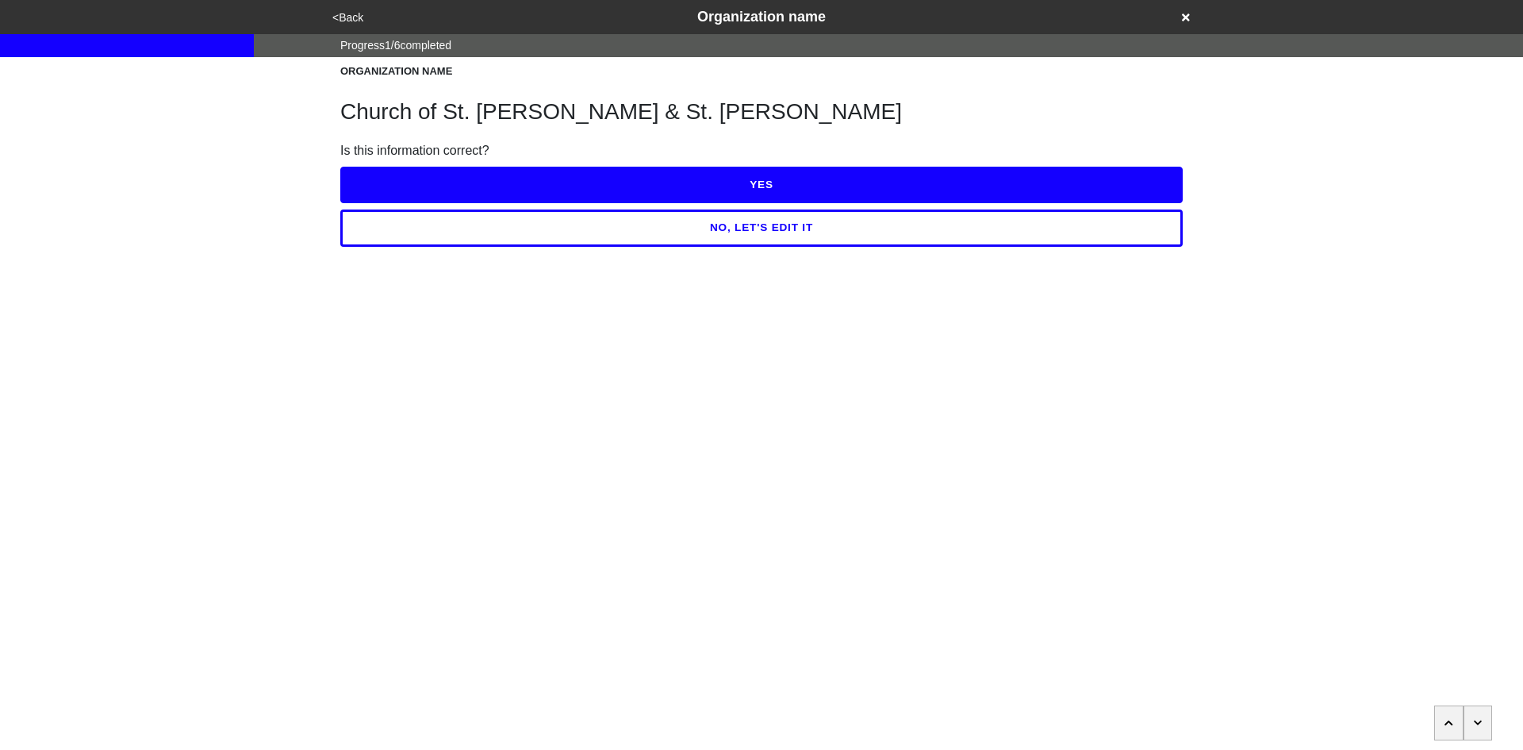
drag, startPoint x: 373, startPoint y: 19, endPoint x: 363, endPoint y: 17, distance: 10.4
click at [371, 19] on div "<Back Organization name" at bounding box center [762, 16] width 868 height 21
click at [357, 16] on button "<Back" at bounding box center [348, 18] width 40 height 18
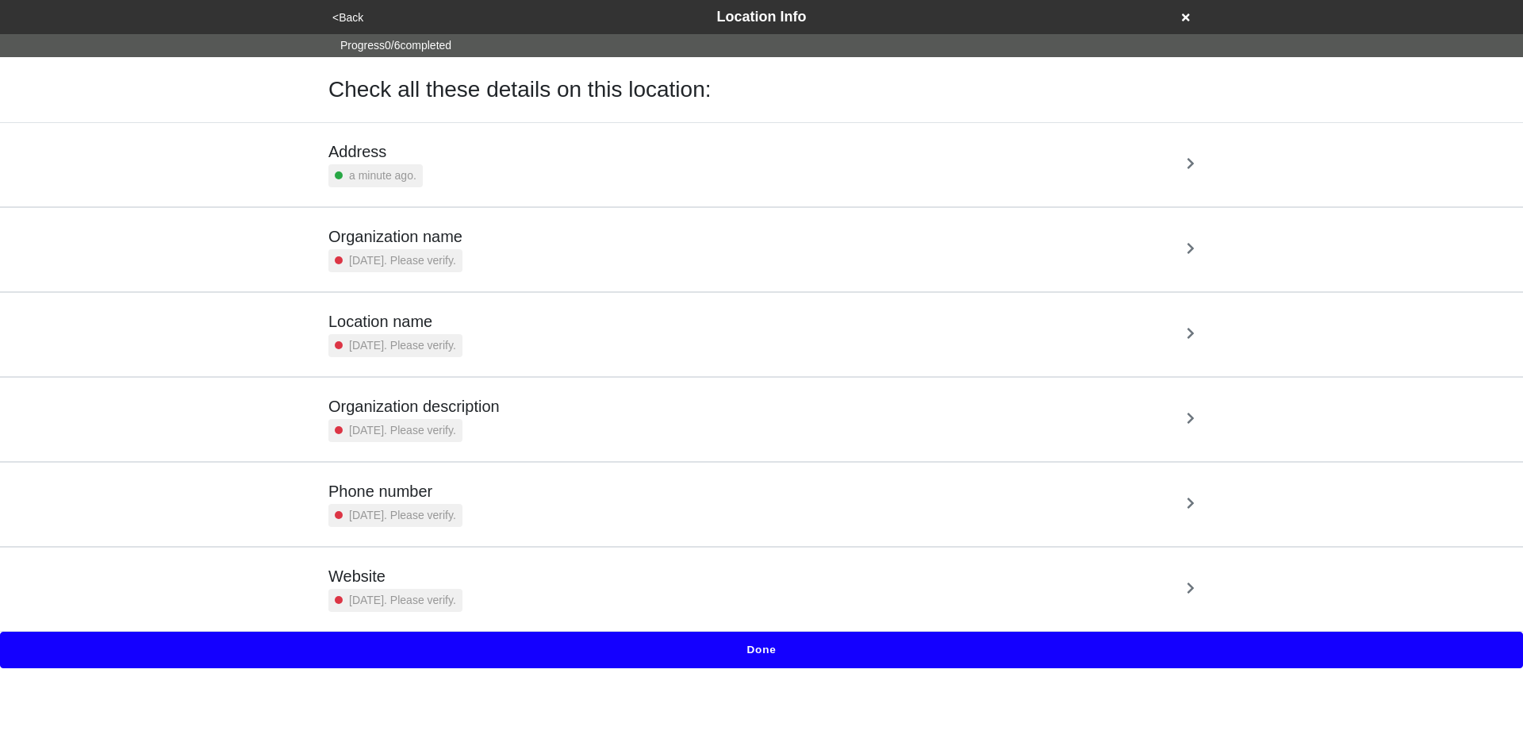
click at [417, 238] on h5 "Organization name" at bounding box center [395, 236] width 134 height 19
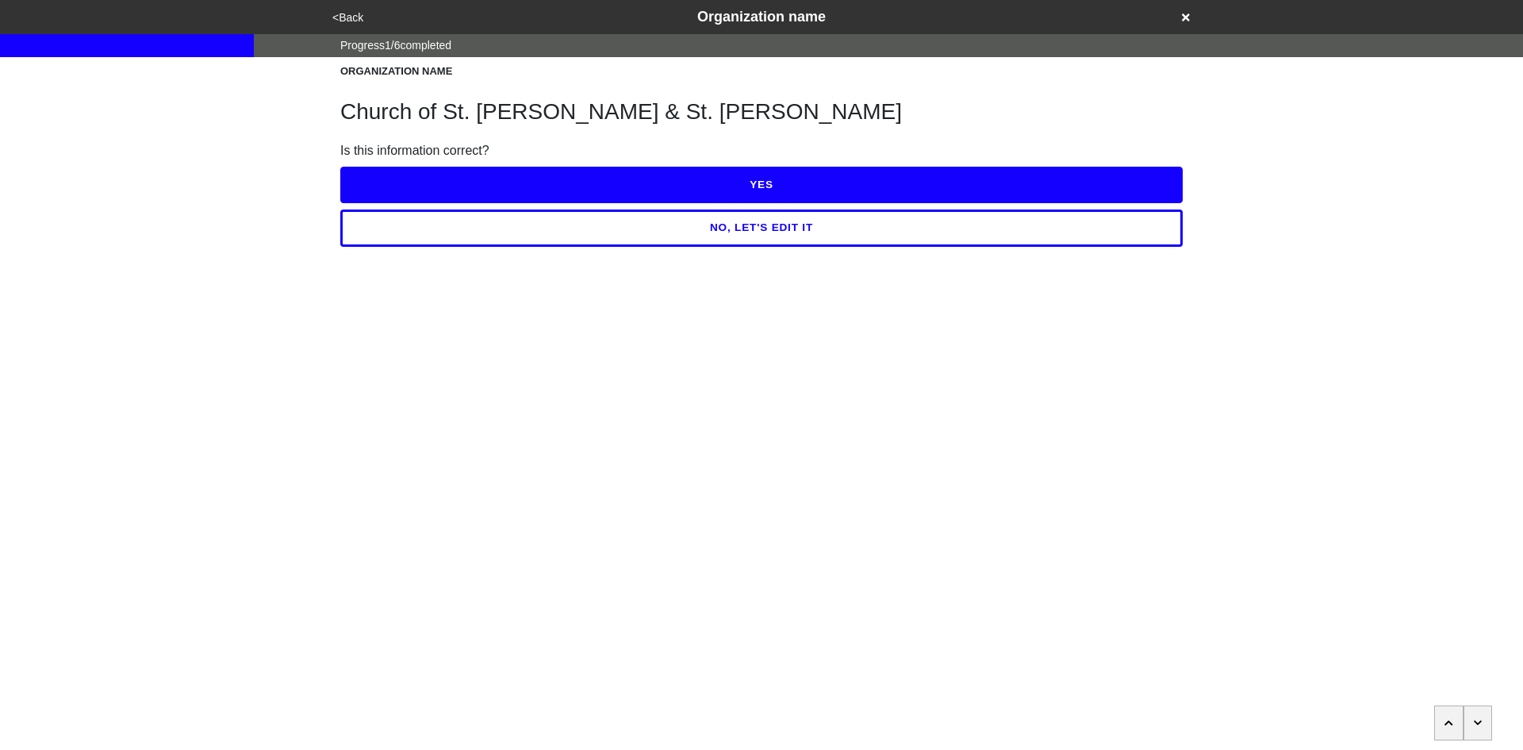
click at [478, 189] on button "YES" at bounding box center [761, 185] width 843 height 36
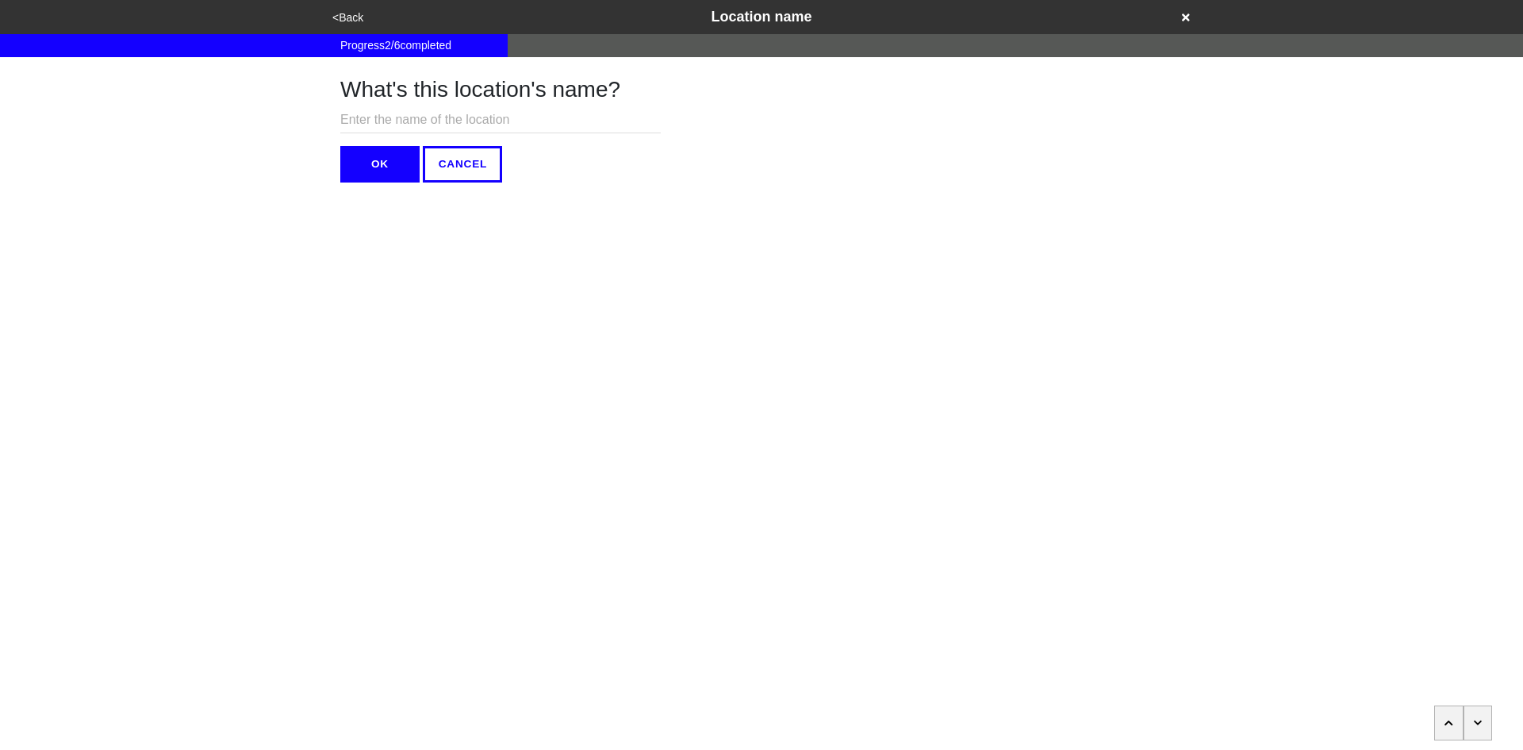
click at [350, 20] on button "<Back" at bounding box center [348, 18] width 40 height 18
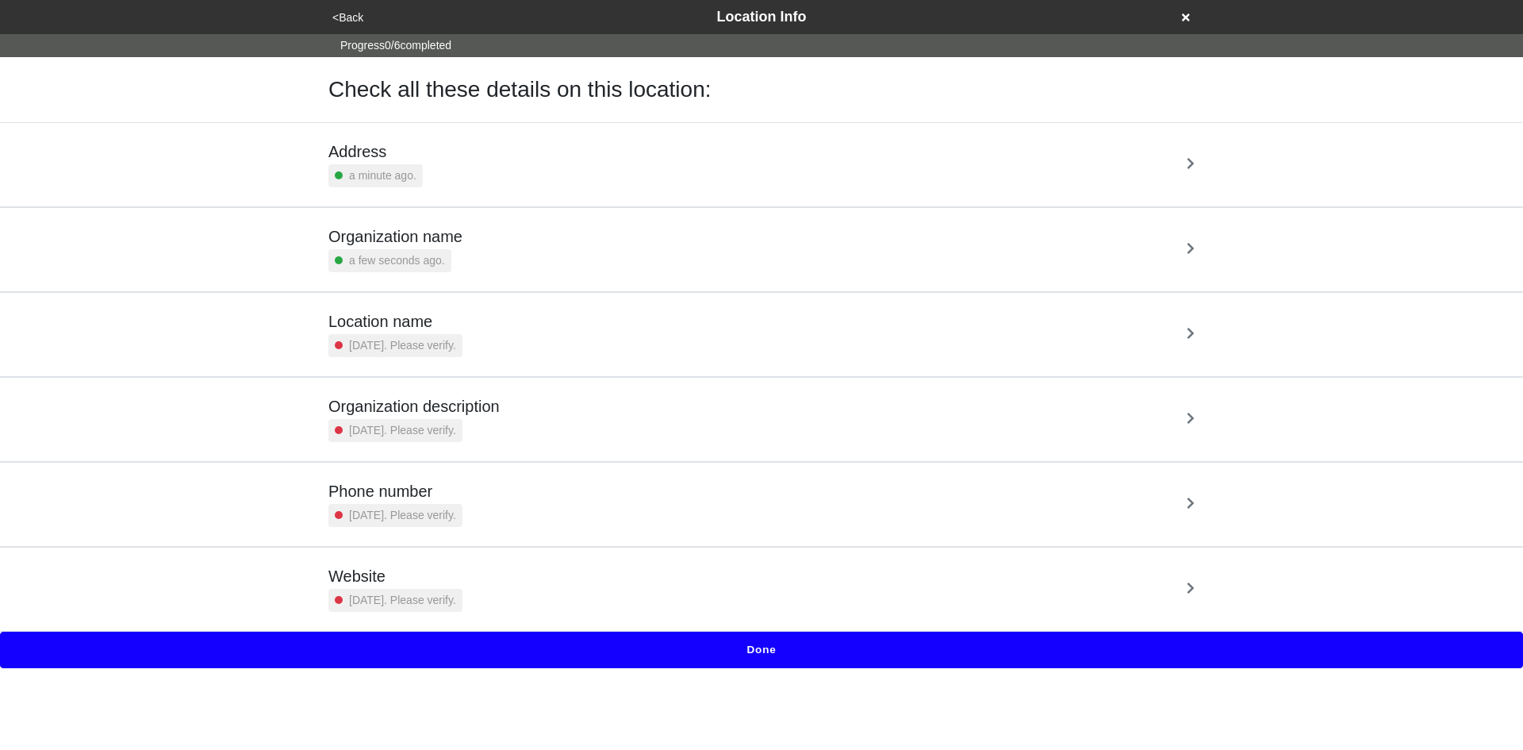
click at [520, 334] on div "Location name [DATE]. Please verify." at bounding box center [761, 334] width 866 height 45
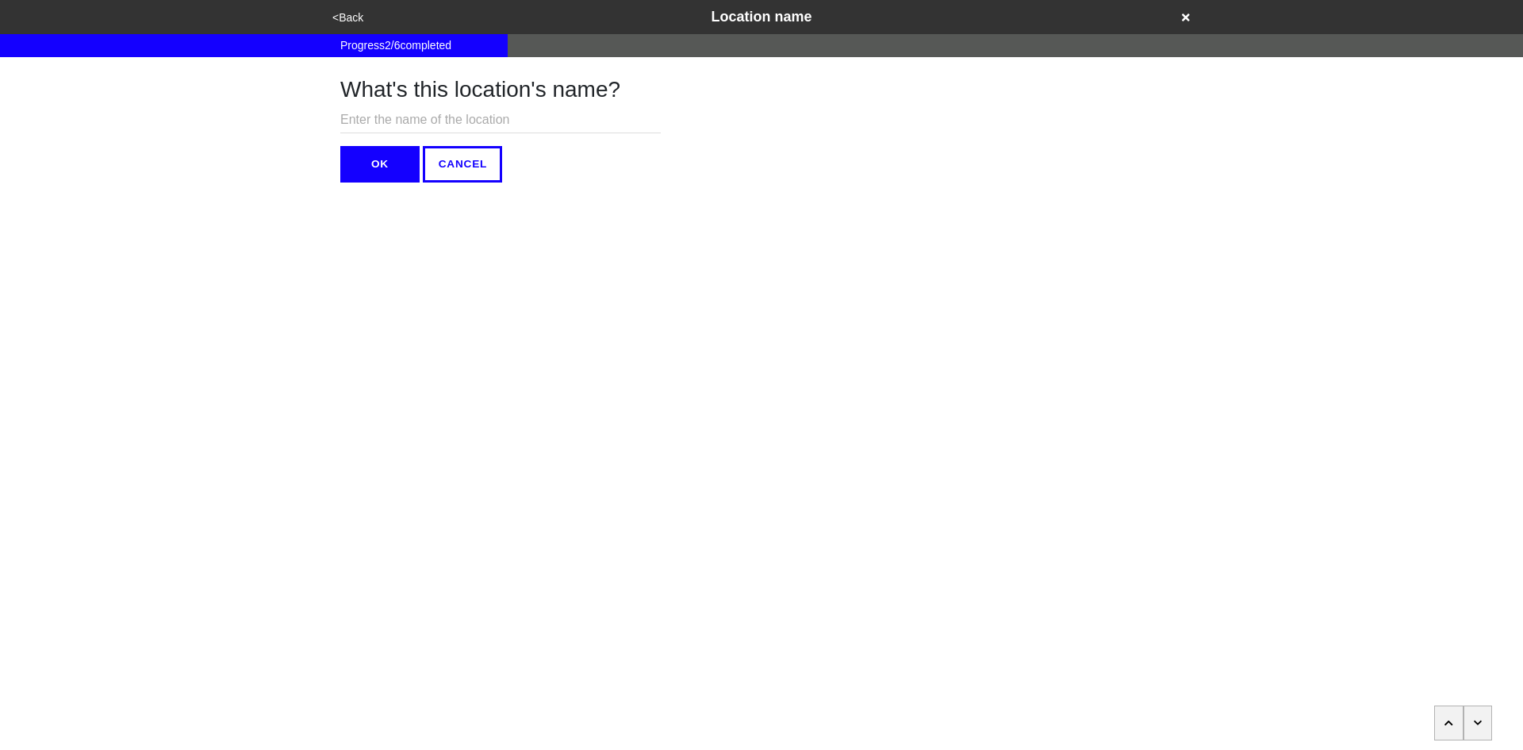
click at [390, 158] on button "OK" at bounding box center [379, 164] width 79 height 36
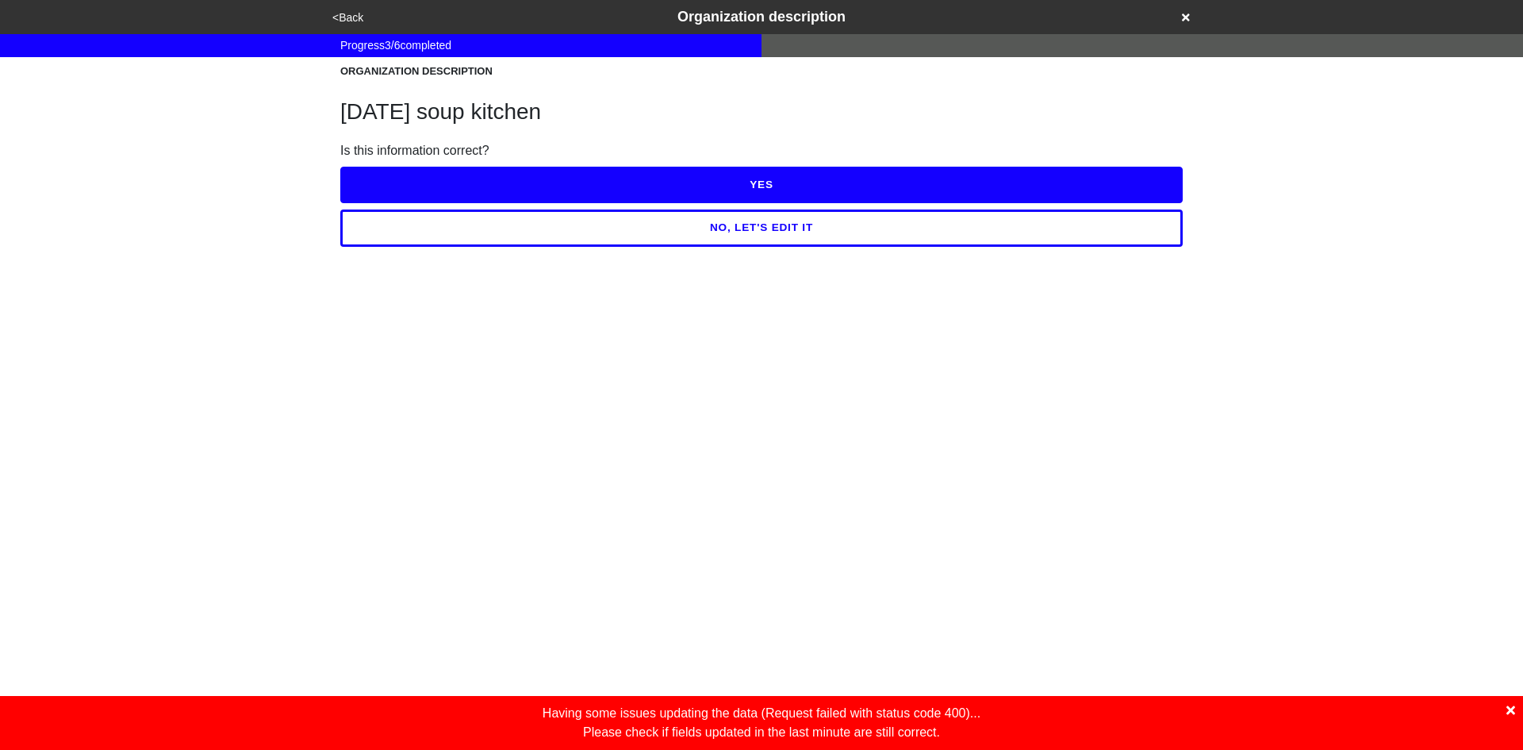
click at [351, 17] on button "<Back" at bounding box center [348, 18] width 40 height 18
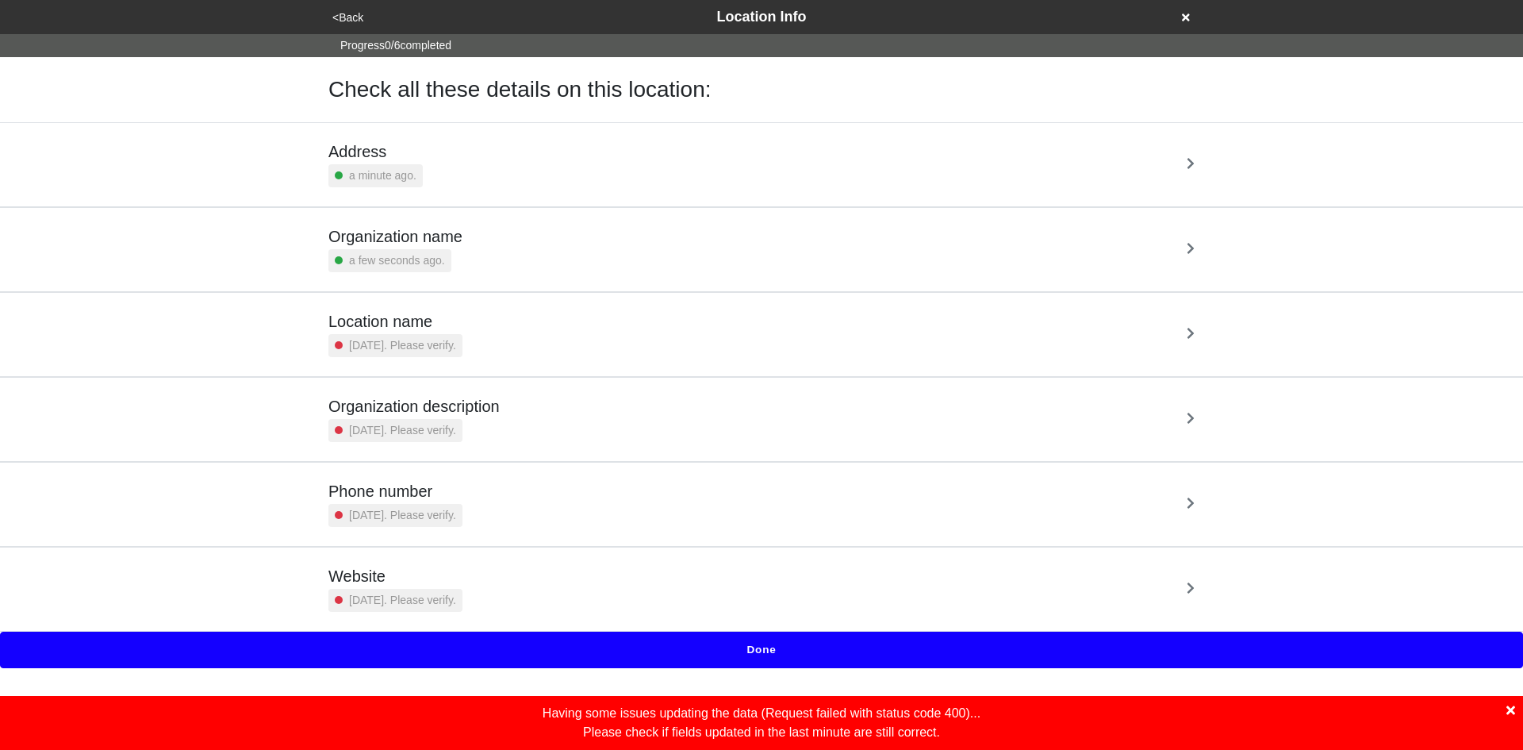
click at [447, 413] on h5 "Organization description" at bounding box center [413, 406] width 171 height 19
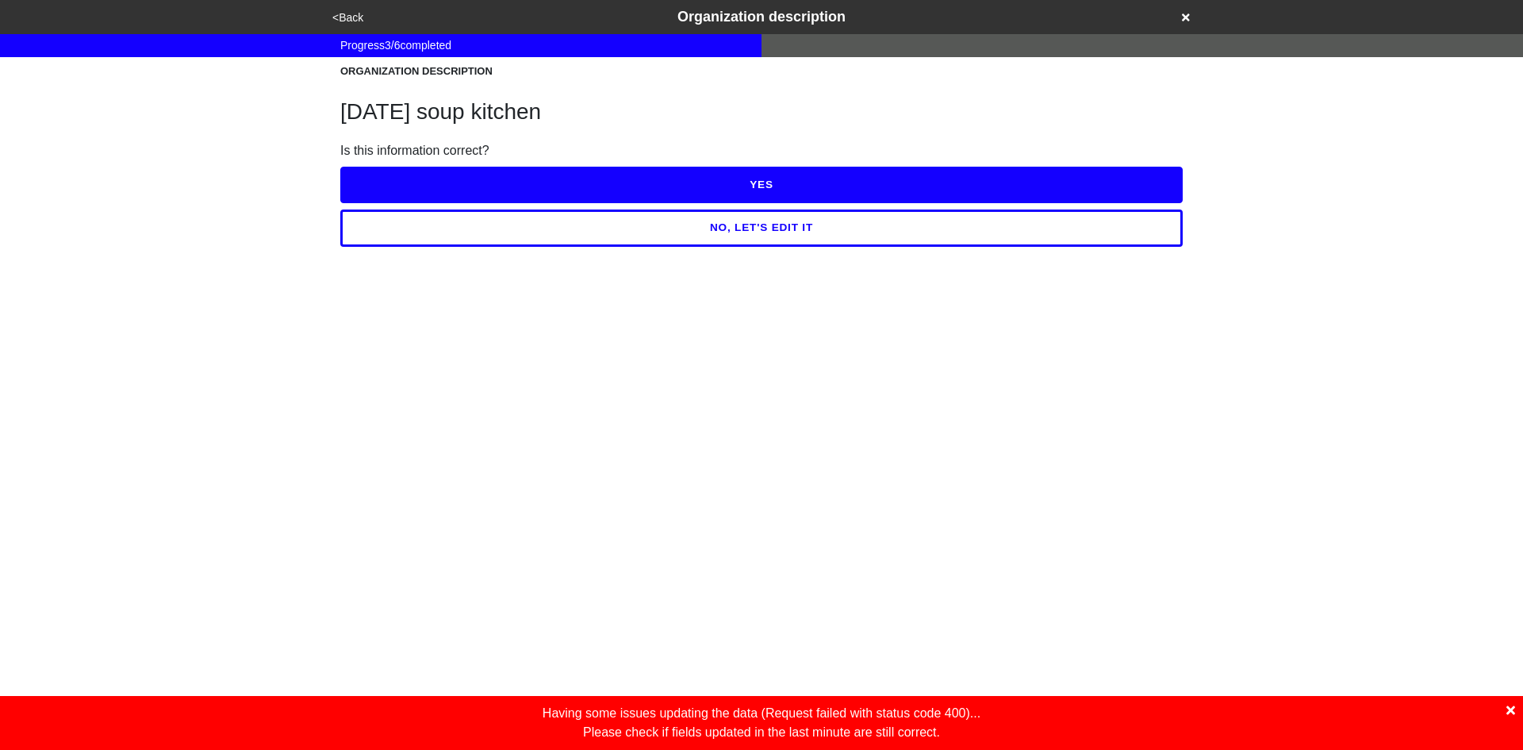
click at [541, 183] on button "YES" at bounding box center [761, 185] width 843 height 36
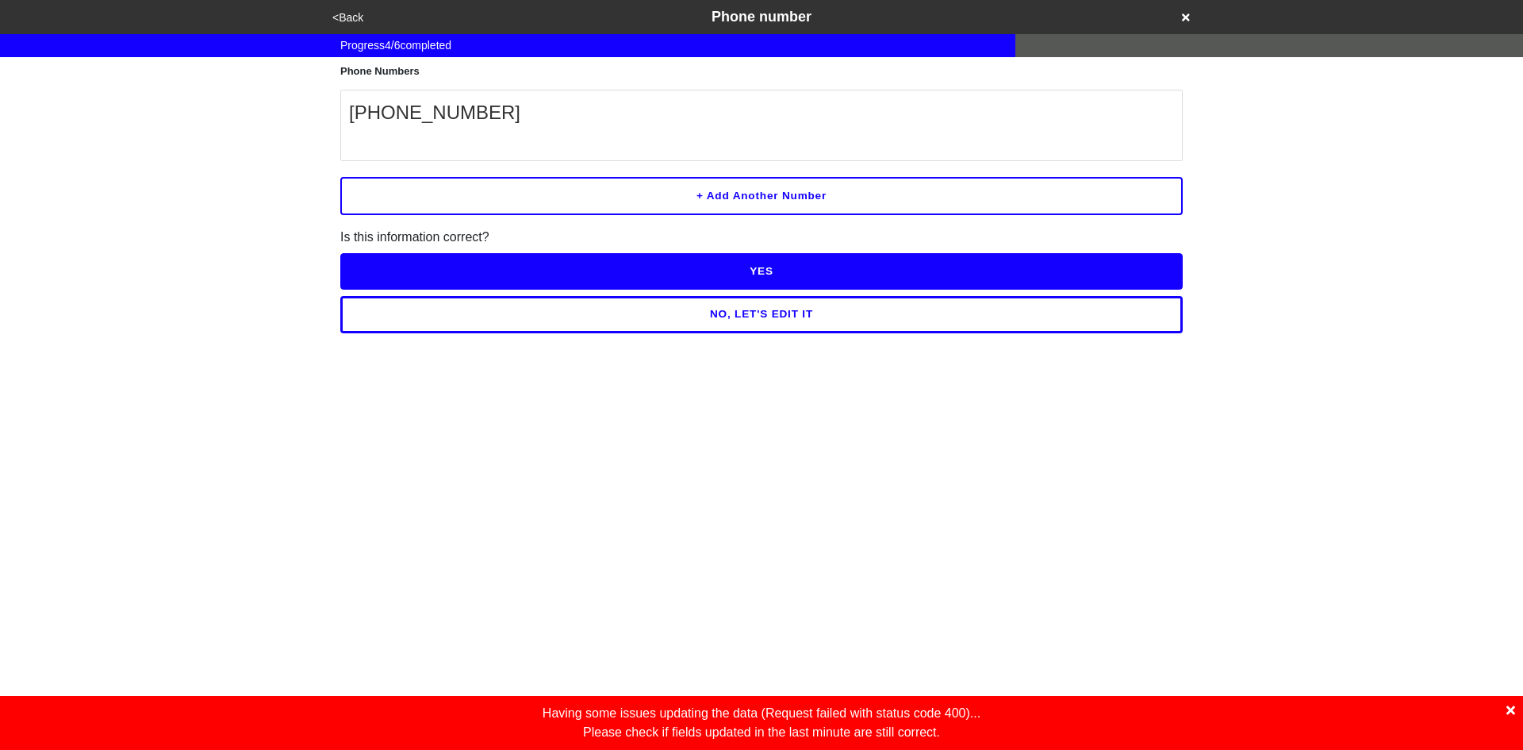
click at [733, 451] on body "<Back Phone number Progress 4 / 6 completed Phone Numbers [PHONE_NUMBER] + Add …" at bounding box center [761, 375] width 1523 height 750
click at [349, 12] on button "<Back" at bounding box center [348, 18] width 40 height 18
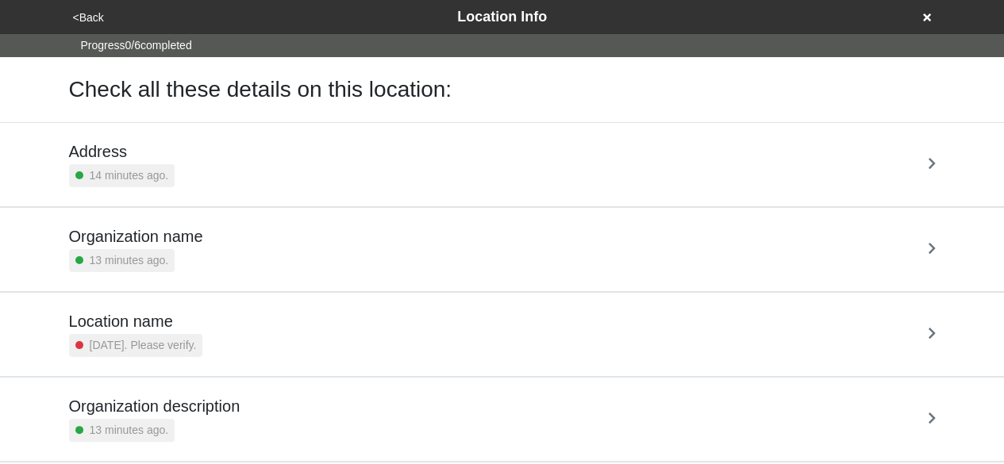
click at [925, 21] on icon at bounding box center [927, 17] width 8 height 11
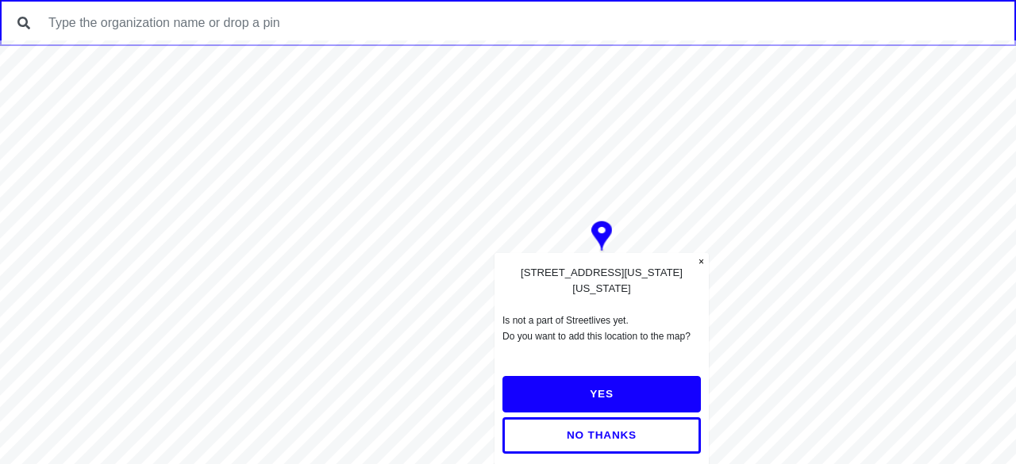
click at [597, 250] on img at bounding box center [601, 237] width 21 height 32
click at [701, 260] on button "×" at bounding box center [700, 261] width 15 height 17
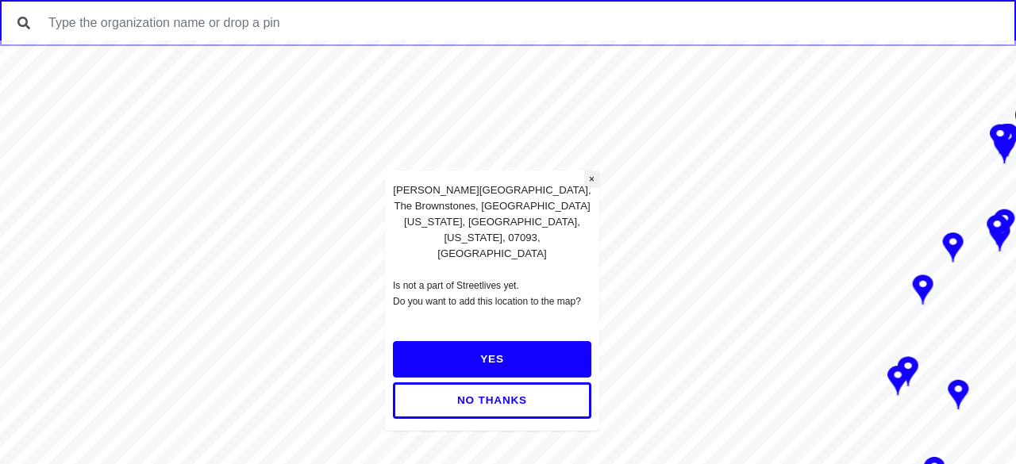
click at [591, 188] on button "×" at bounding box center [591, 179] width 15 height 17
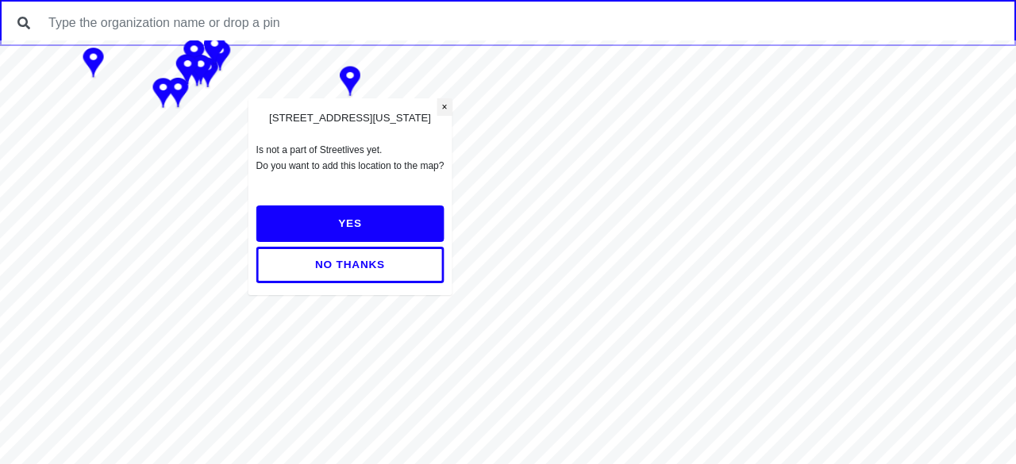
click at [451, 109] on button "×" at bounding box center [443, 106] width 15 height 17
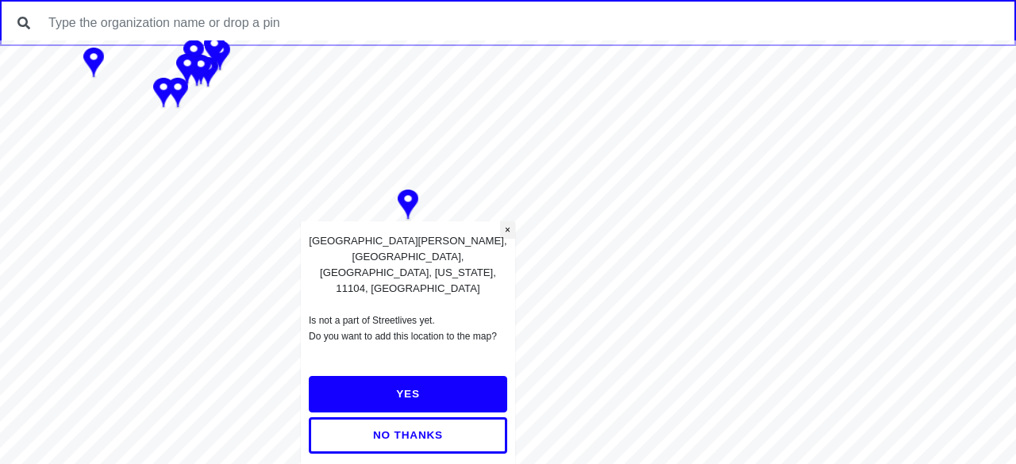
click at [508, 226] on button "×" at bounding box center [507, 229] width 15 height 17
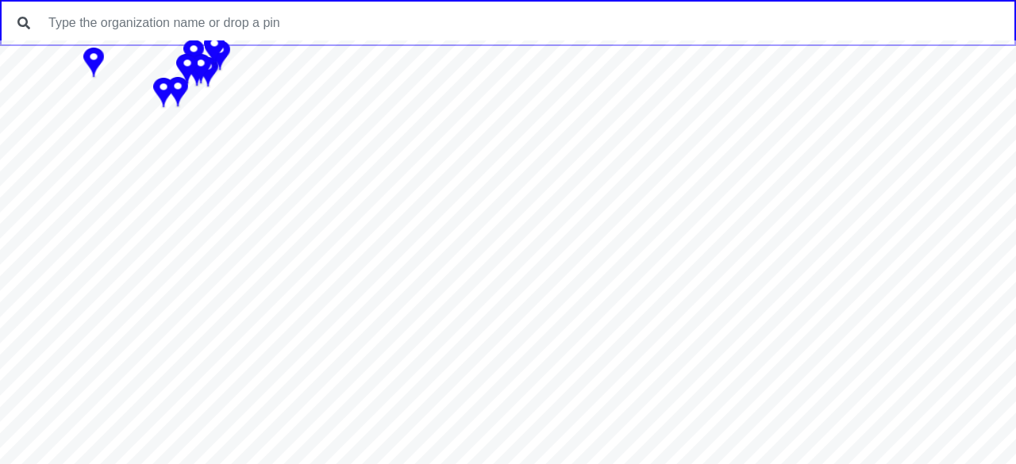
click at [172, 94] on img at bounding box center [177, 93] width 21 height 32
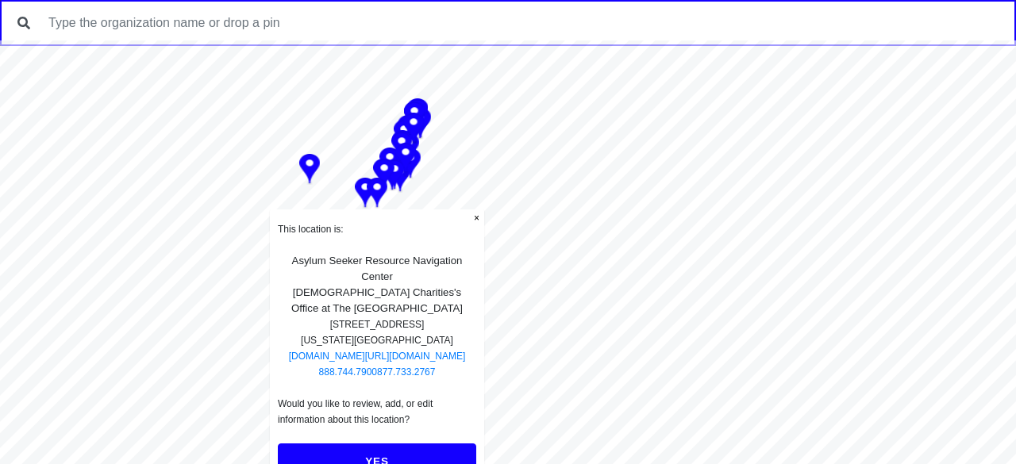
click at [382, 204] on img at bounding box center [377, 194] width 21 height 32
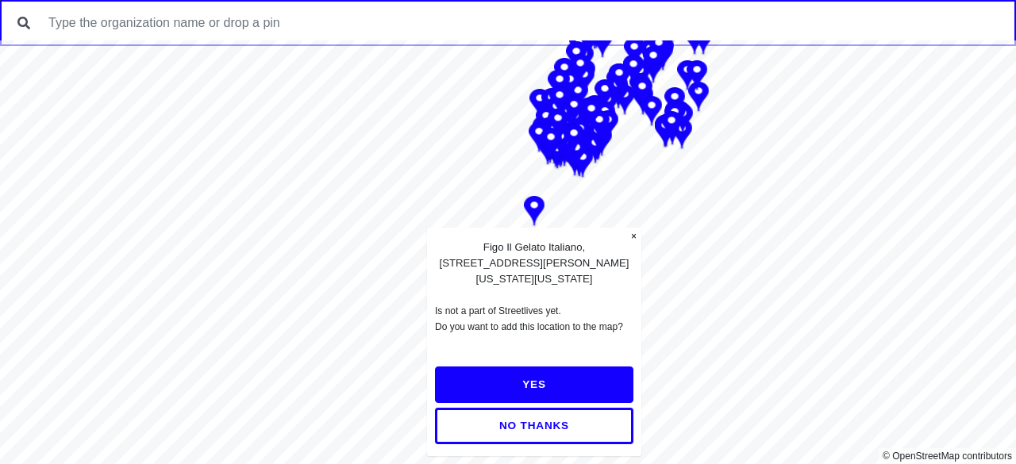
click at [536, 204] on img at bounding box center [534, 212] width 21 height 32
click at [635, 237] on button "×" at bounding box center [633, 236] width 15 height 17
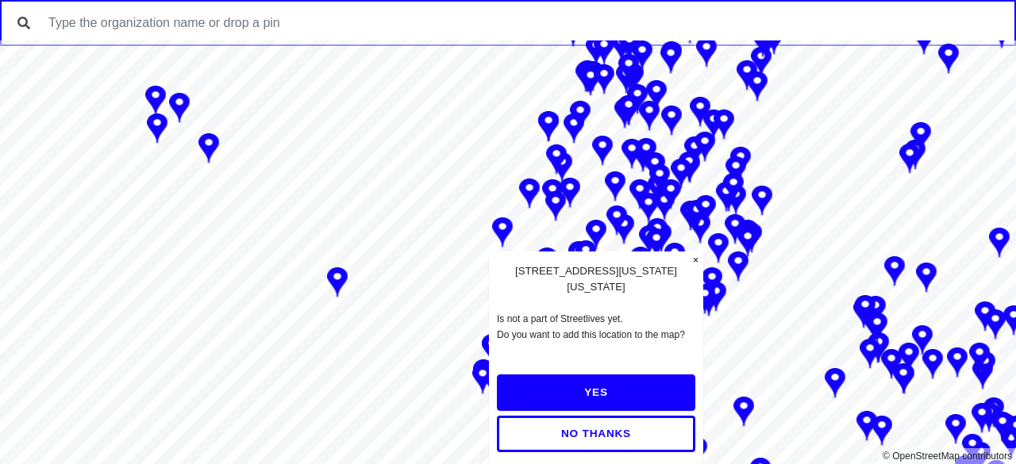
click at [693, 256] on button "×" at bounding box center [695, 260] width 15 height 17
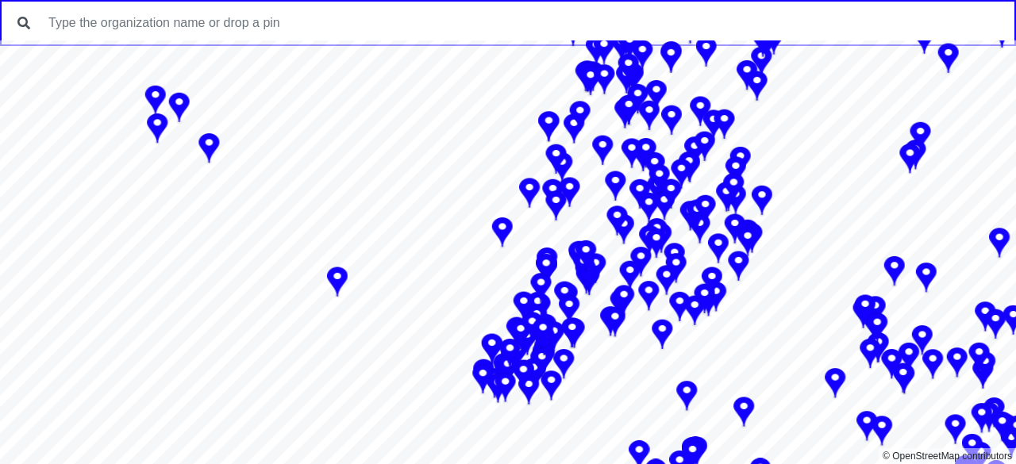
click at [689, 40] on div at bounding box center [508, 40] width 1016 height 0
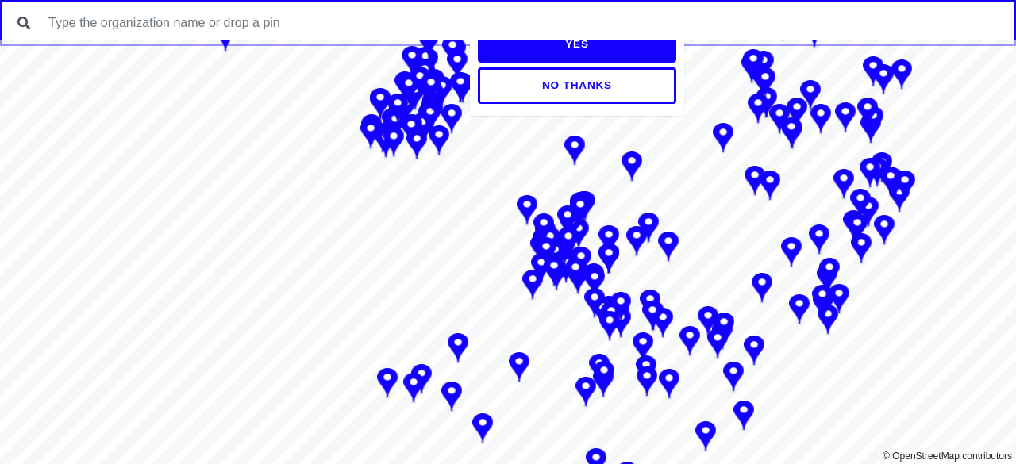
click at [632, 169] on img at bounding box center [631, 168] width 21 height 32
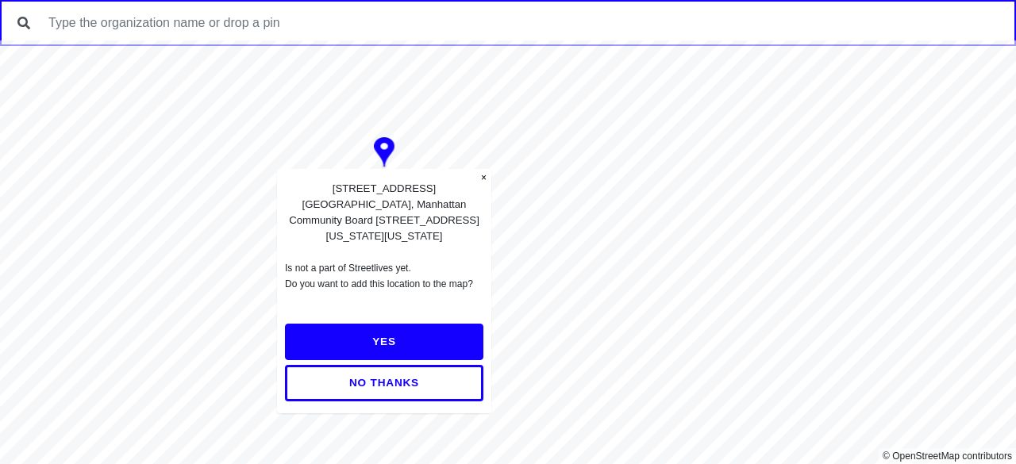
click at [398, 223] on div "2300, Broadway, Upper West Side, Manhattan Community Board 7, Manhattan, New Yo…" at bounding box center [384, 212] width 198 height 63
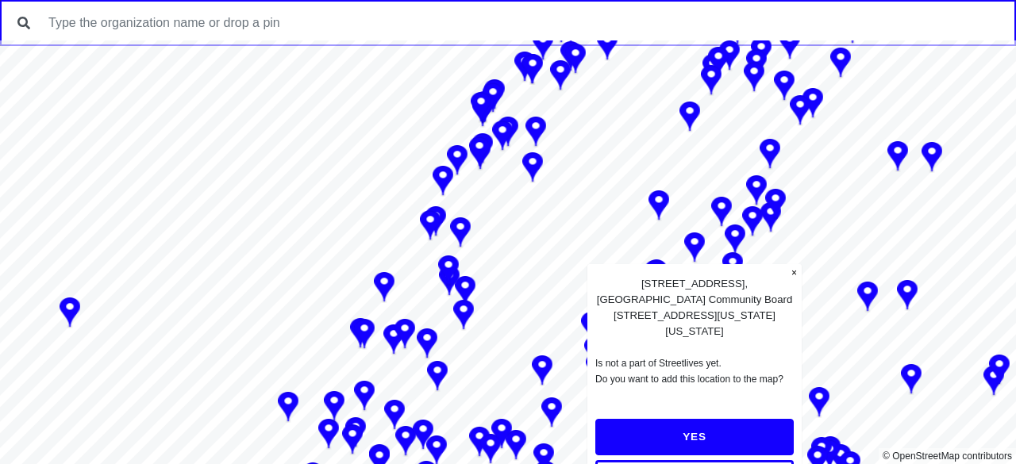
click at [697, 431] on span "YES" at bounding box center [694, 437] width 24 height 12
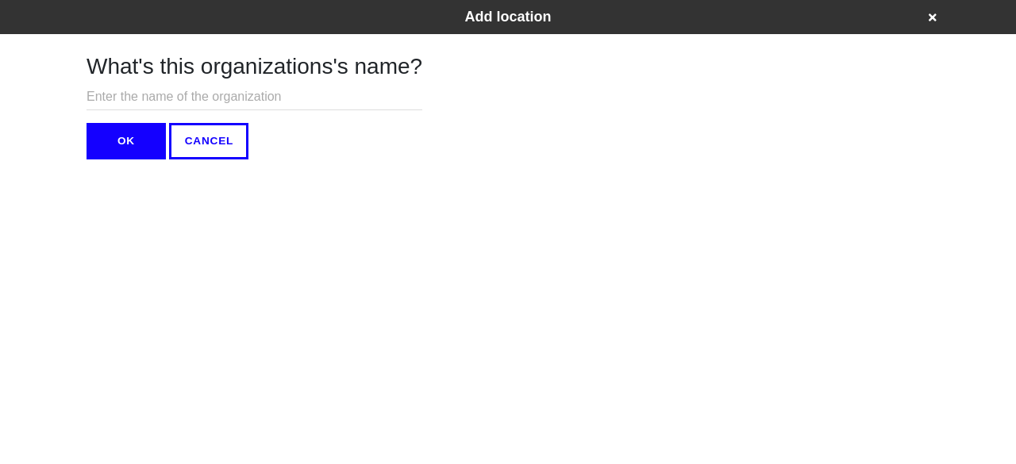
click at [935, 15] on icon at bounding box center [932, 17] width 8 height 8
click at [931, 15] on icon at bounding box center [932, 17] width 8 height 11
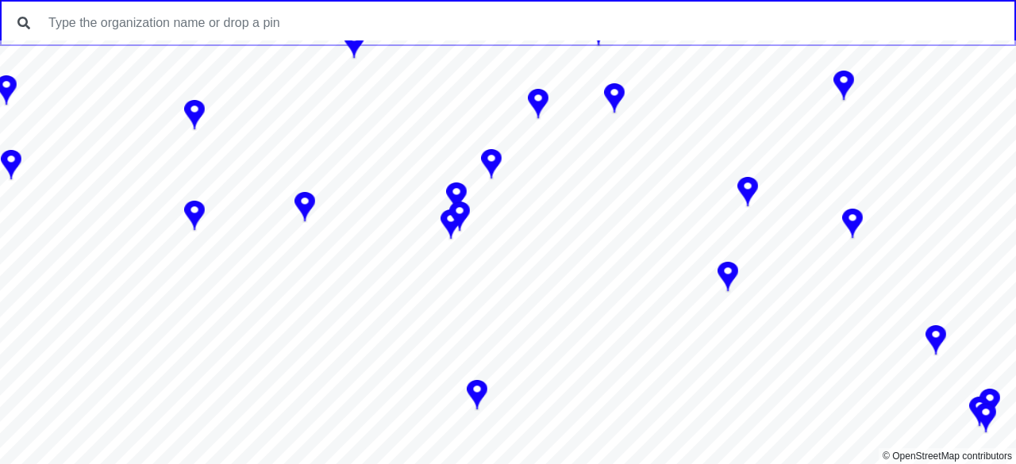
click at [462, 205] on img at bounding box center [459, 218] width 21 height 32
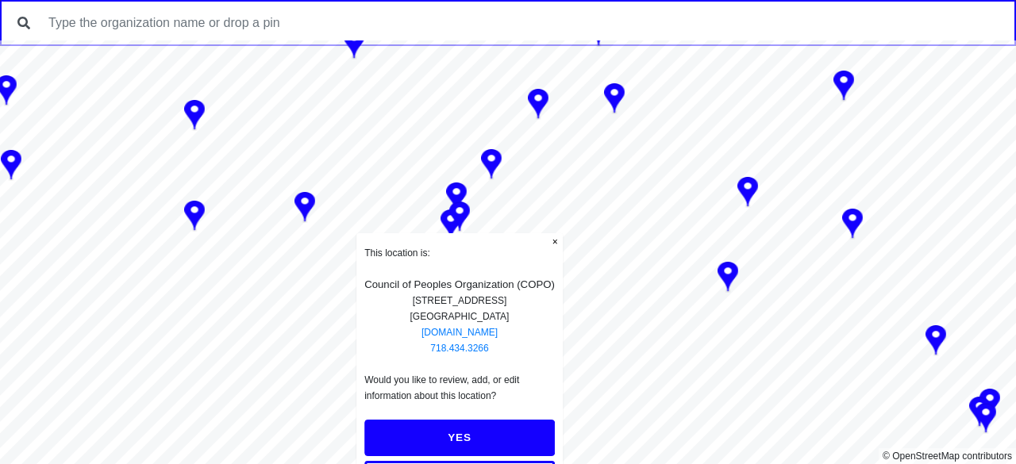
click at [504, 427] on button "YES" at bounding box center [459, 438] width 190 height 36
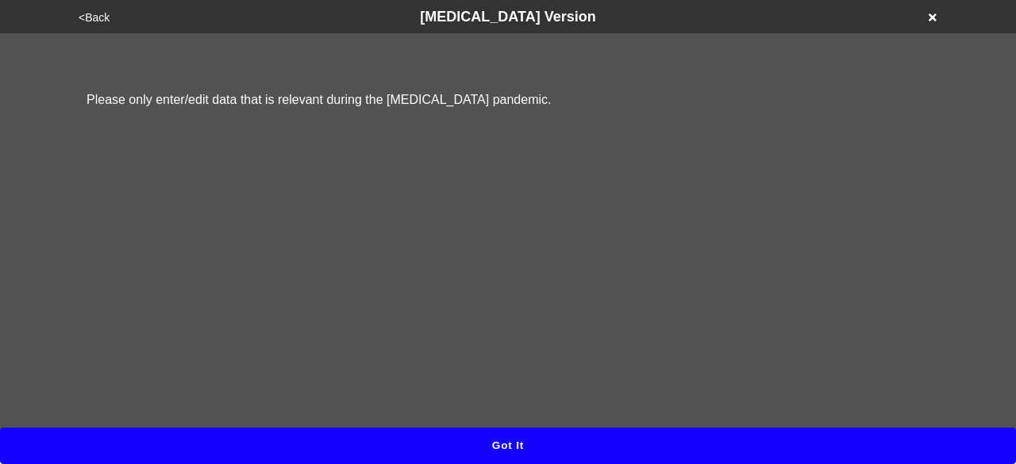
click at [503, 427] on div "Please only enter/edit data that is relevant during the Coronavirus pandemic." at bounding box center [508, 232] width 1016 height 398
click at [498, 436] on button "Got it" at bounding box center [508, 446] width 1016 height 36
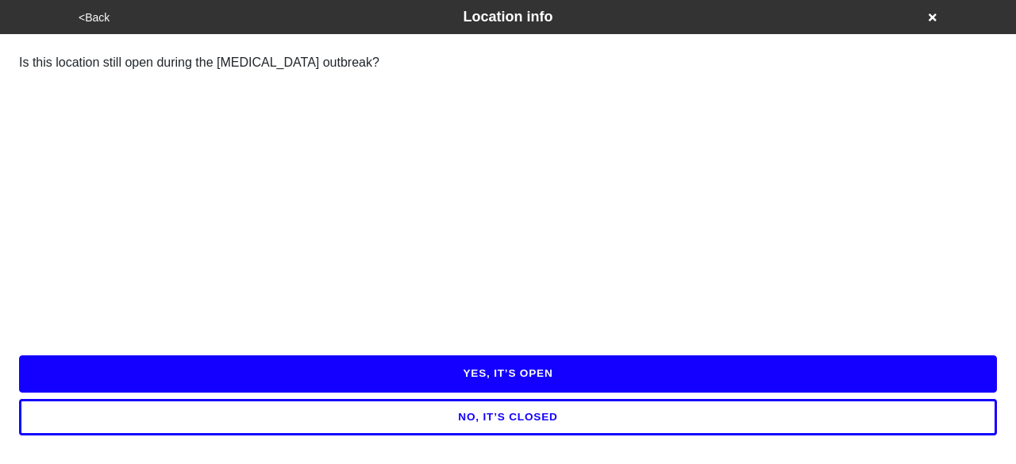
click at [499, 364] on button "YES, IT’S OPEN" at bounding box center [507, 373] width 977 height 36
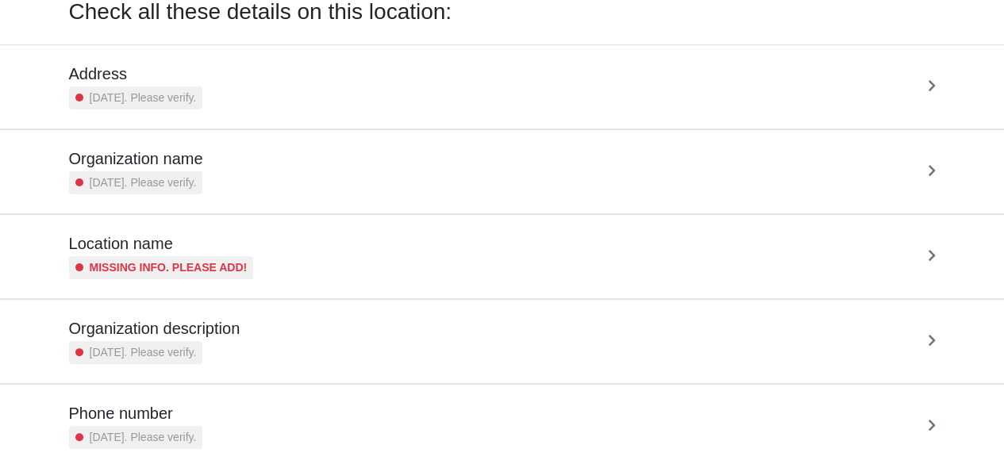
scroll to position [79, 0]
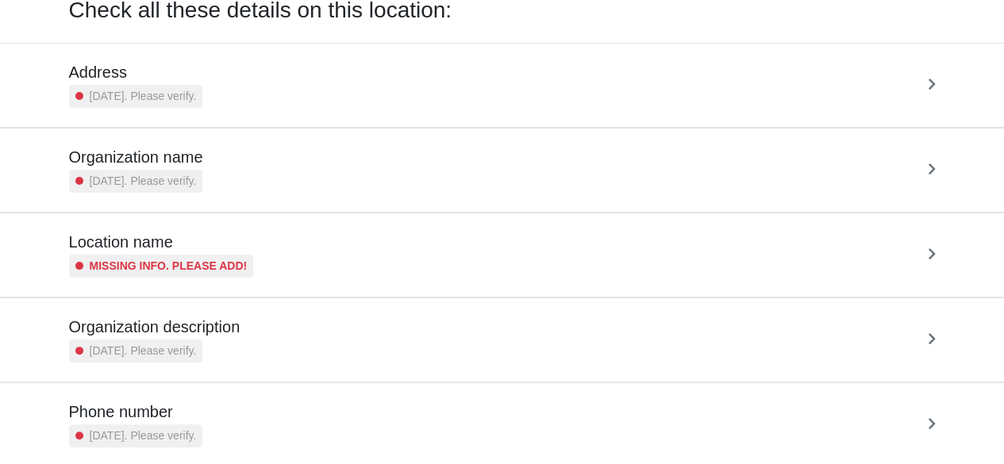
click at [195, 351] on small "[DATE]. Please verify." at bounding box center [143, 351] width 107 height 17
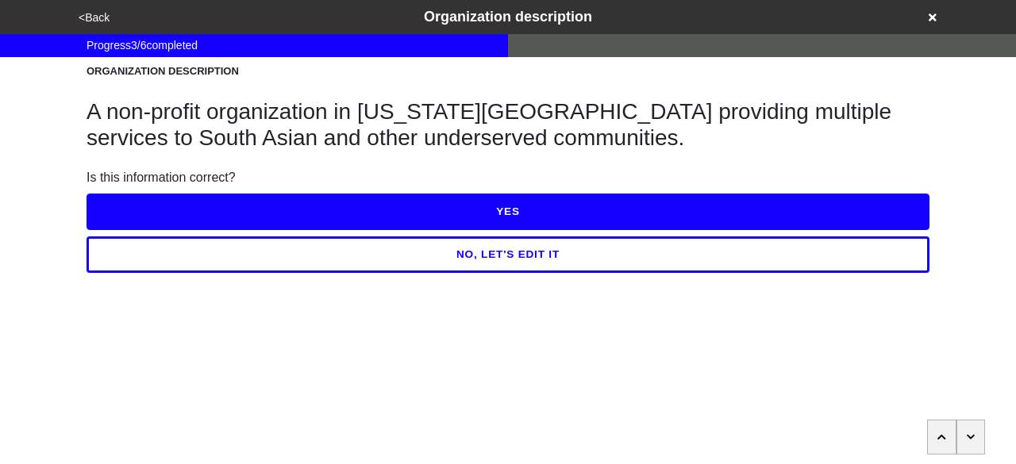
click at [298, 257] on button "NO, LET'S EDIT IT" at bounding box center [507, 254] width 843 height 36
click at [316, 251] on button "NO, LET'S EDIT IT" at bounding box center [507, 254] width 843 height 36
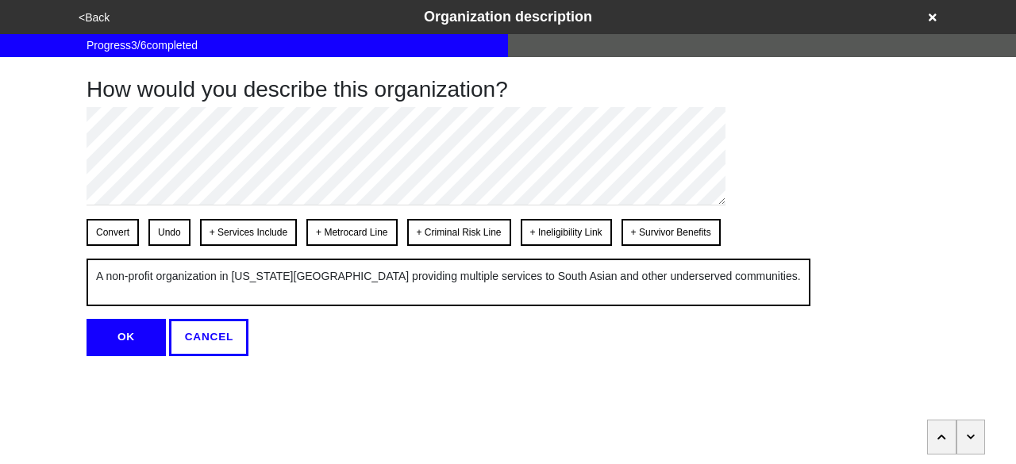
click at [119, 230] on button "Convert" at bounding box center [112, 232] width 52 height 27
click at [171, 226] on button "Undo" at bounding box center [169, 232] width 42 height 27
click at [223, 231] on button "+ Services Include" at bounding box center [248, 232] width 97 height 27
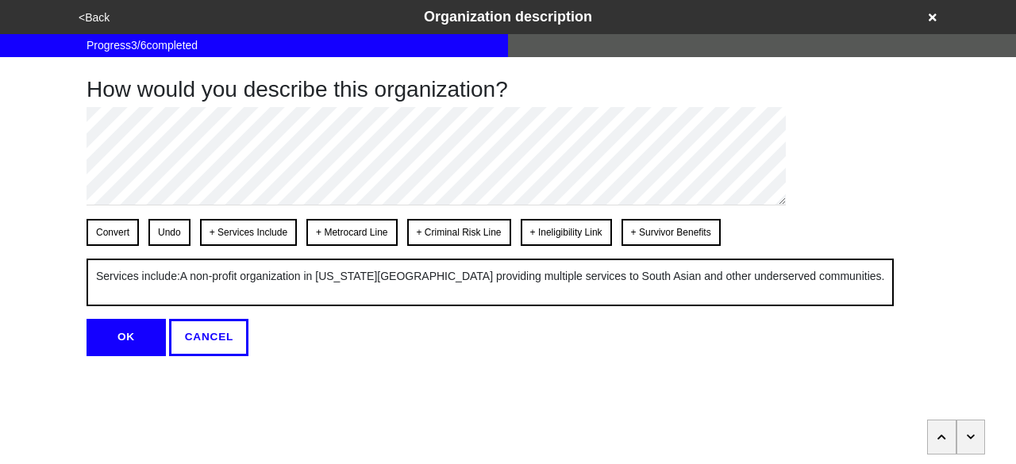
click at [114, 232] on button "Convert" at bounding box center [112, 232] width 52 height 27
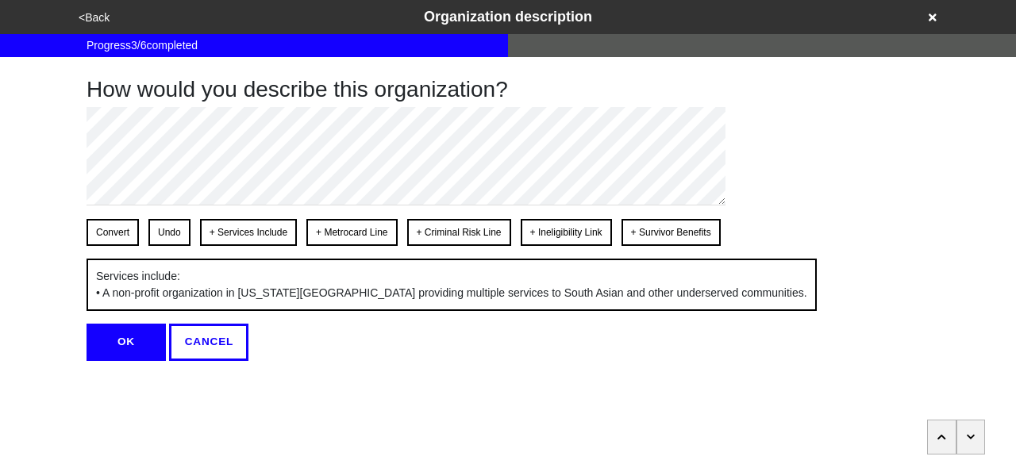
click at [130, 328] on button "OK" at bounding box center [125, 342] width 79 height 36
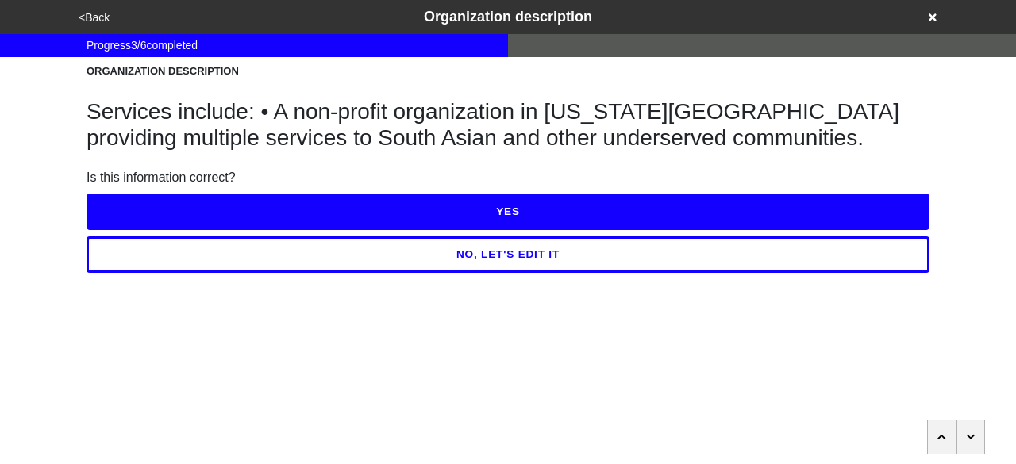
click at [188, 259] on button "NO, LET'S EDIT IT" at bounding box center [507, 254] width 843 height 36
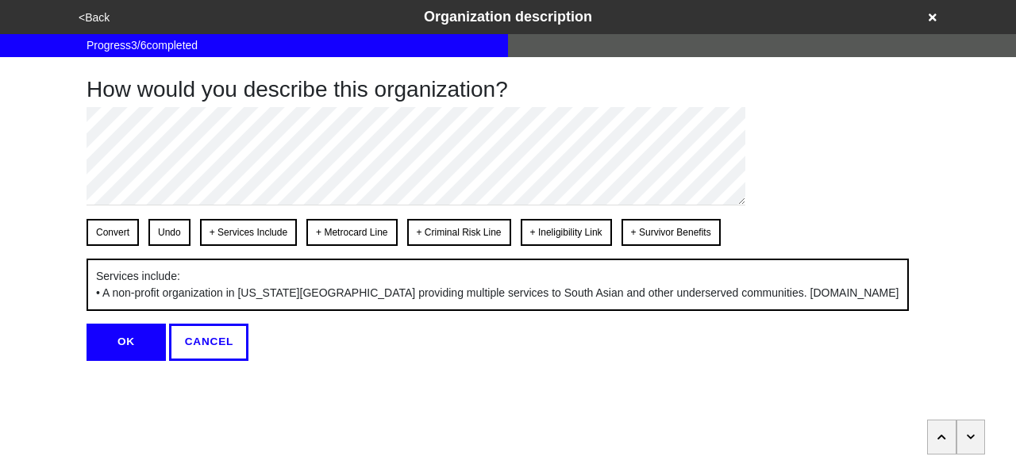
click at [125, 236] on button "Convert" at bounding box center [112, 232] width 52 height 27
type textarea "x"
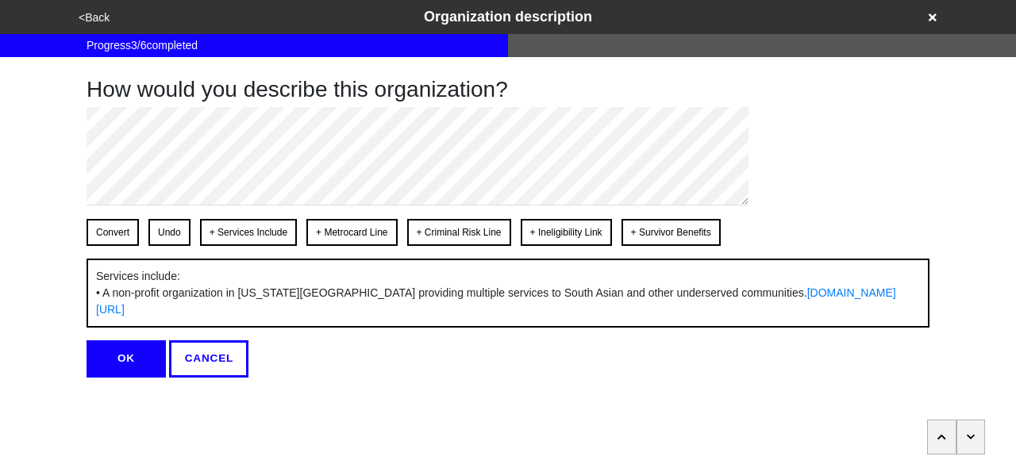
click at [209, 340] on button "CANCEL" at bounding box center [208, 358] width 79 height 36
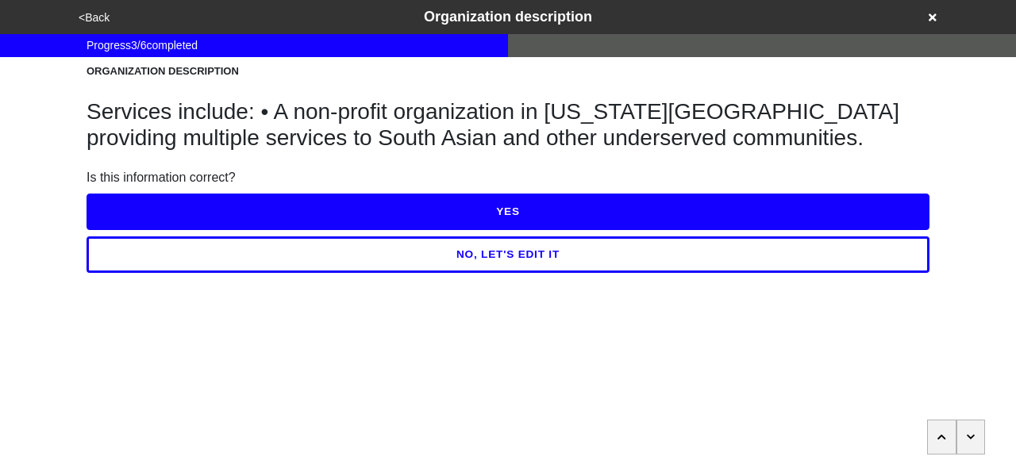
click at [90, 6] on div "<Back Organization description" at bounding box center [507, 17] width 881 height 34
click at [94, 12] on button "<Back" at bounding box center [94, 18] width 40 height 18
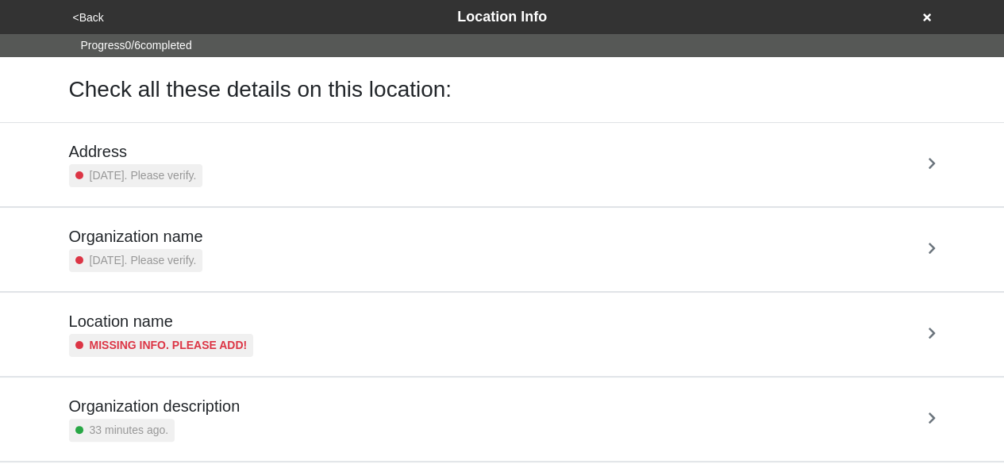
click at [142, 158] on h5 "Address" at bounding box center [136, 151] width 134 height 19
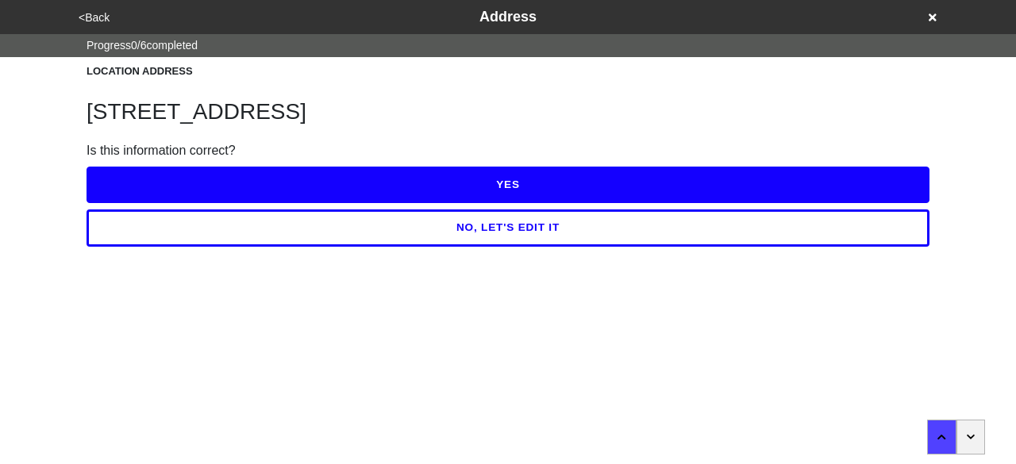
click at [103, 17] on button "<Back" at bounding box center [94, 18] width 40 height 18
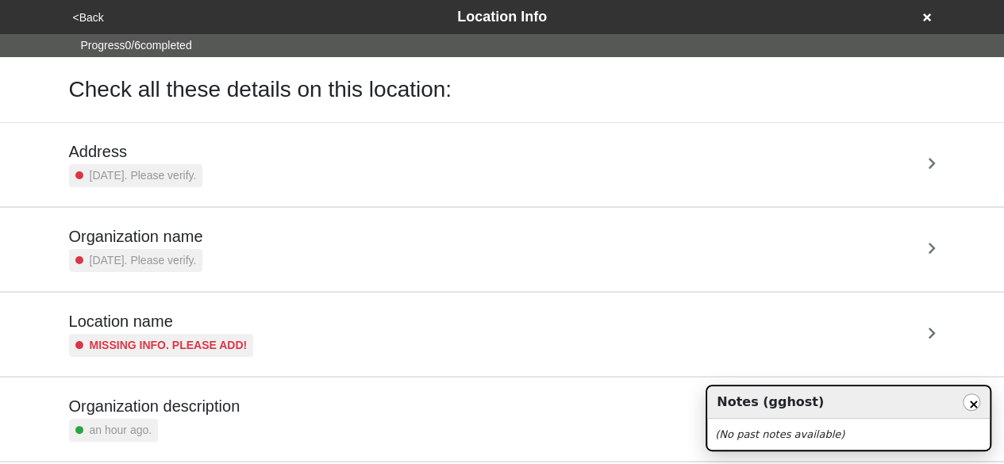
click at [783, 426] on div "(No past notes available)" at bounding box center [848, 435] width 282 height 32
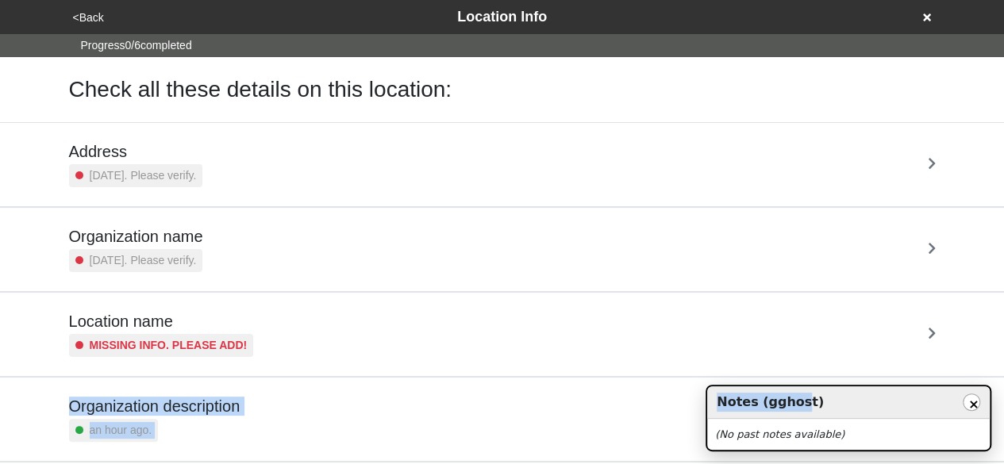
drag, startPoint x: 791, startPoint y: 409, endPoint x: 780, endPoint y: 334, distance: 76.2
click at [780, 334] on body "<Back Location Info Progress 0 / 6 completed Check all these details on this lo…" at bounding box center [502, 334] width 1004 height 668
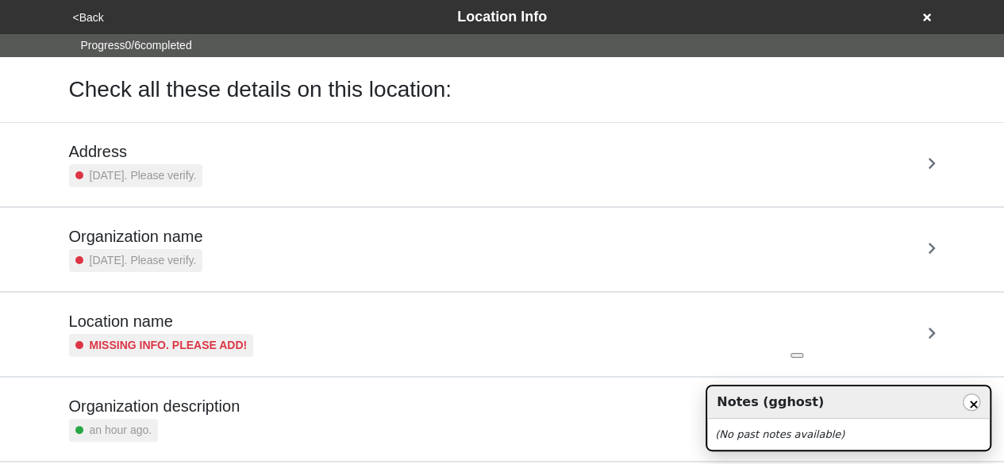
click at [865, 420] on div "(No past notes available)" at bounding box center [848, 435] width 282 height 32
click at [971, 403] on button "×" at bounding box center [970, 402] width 17 height 17
click at [797, 401] on div "Notes (gghost) ×" at bounding box center [848, 402] width 282 height 33
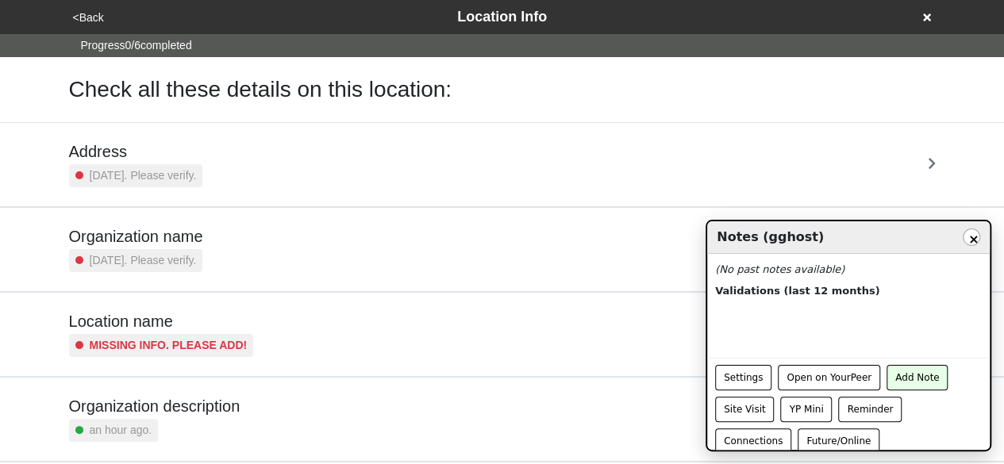
scroll to position [200, 0]
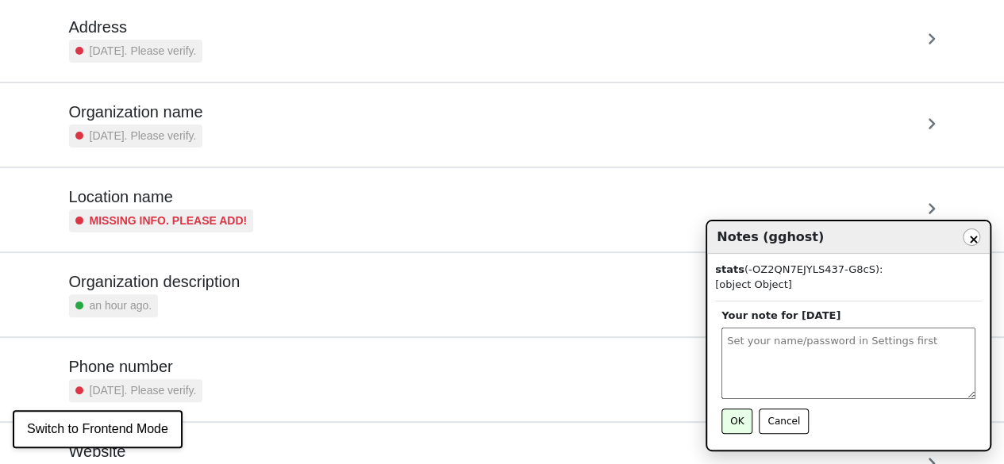
scroll to position [200, 0]
